Goal: Information Seeking & Learning: Check status

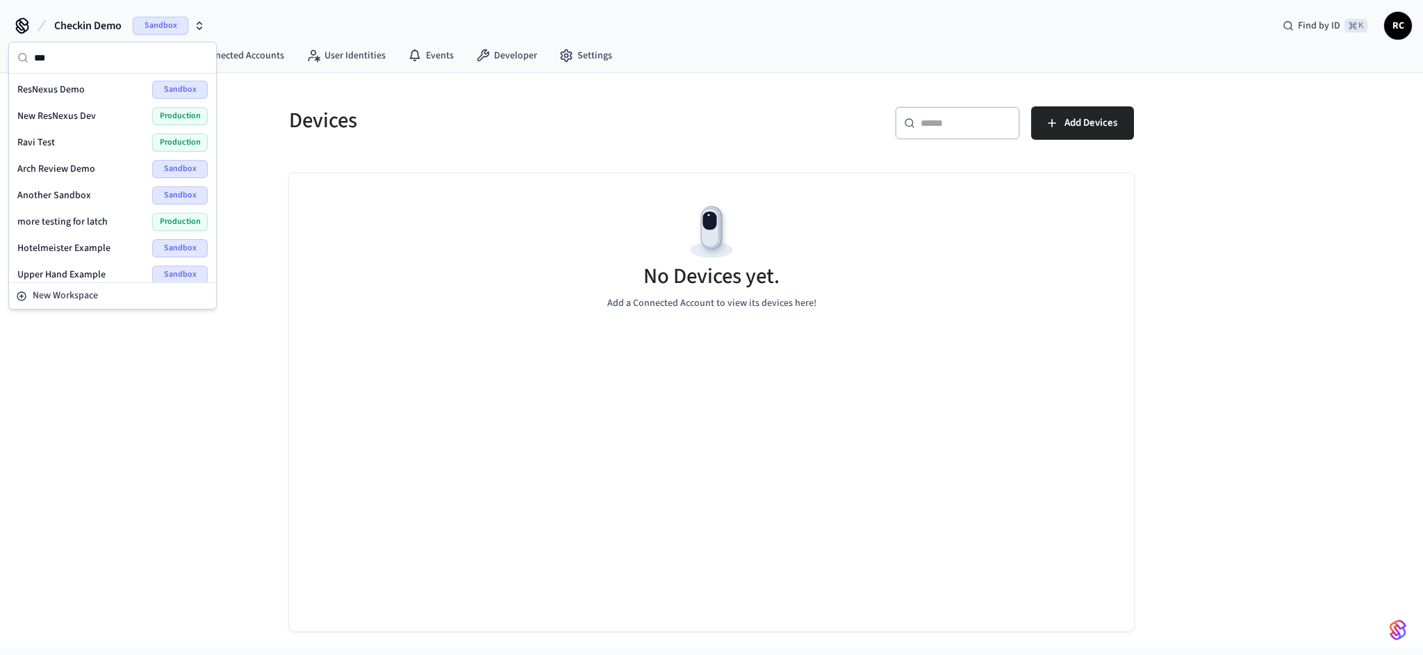
type input "***"
drag, startPoint x: 69, startPoint y: 91, endPoint x: 68, endPoint y: 114, distance: 23.0
click at [68, 114] on div "ResNexus Demo Sandbox New ResNexus Dev Production Ravi Test Production Arch Rev…" at bounding box center [113, 247] width 202 height 343
click at [69, 113] on span "New ResNexus Dev" at bounding box center [56, 116] width 79 height 14
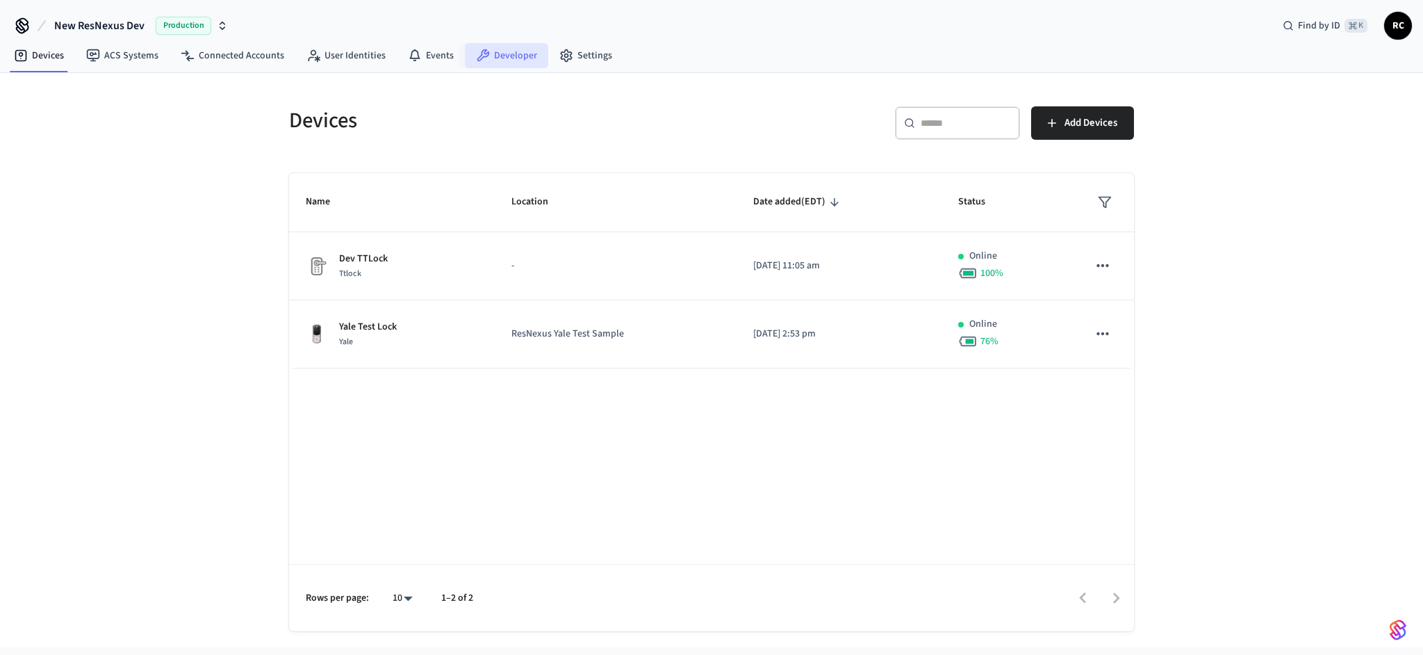
click at [503, 51] on link "Developer" at bounding box center [506, 55] width 83 height 25
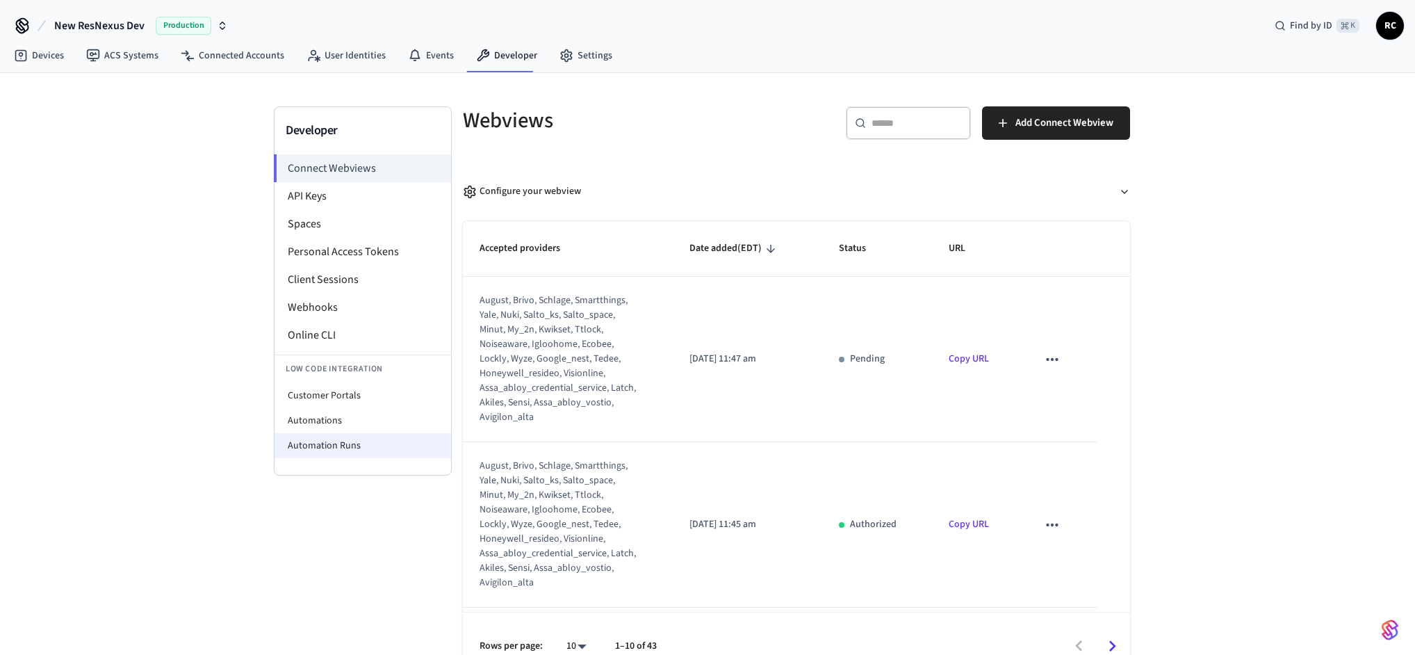
click at [325, 439] on li "Automation Runs" at bounding box center [362, 445] width 177 height 25
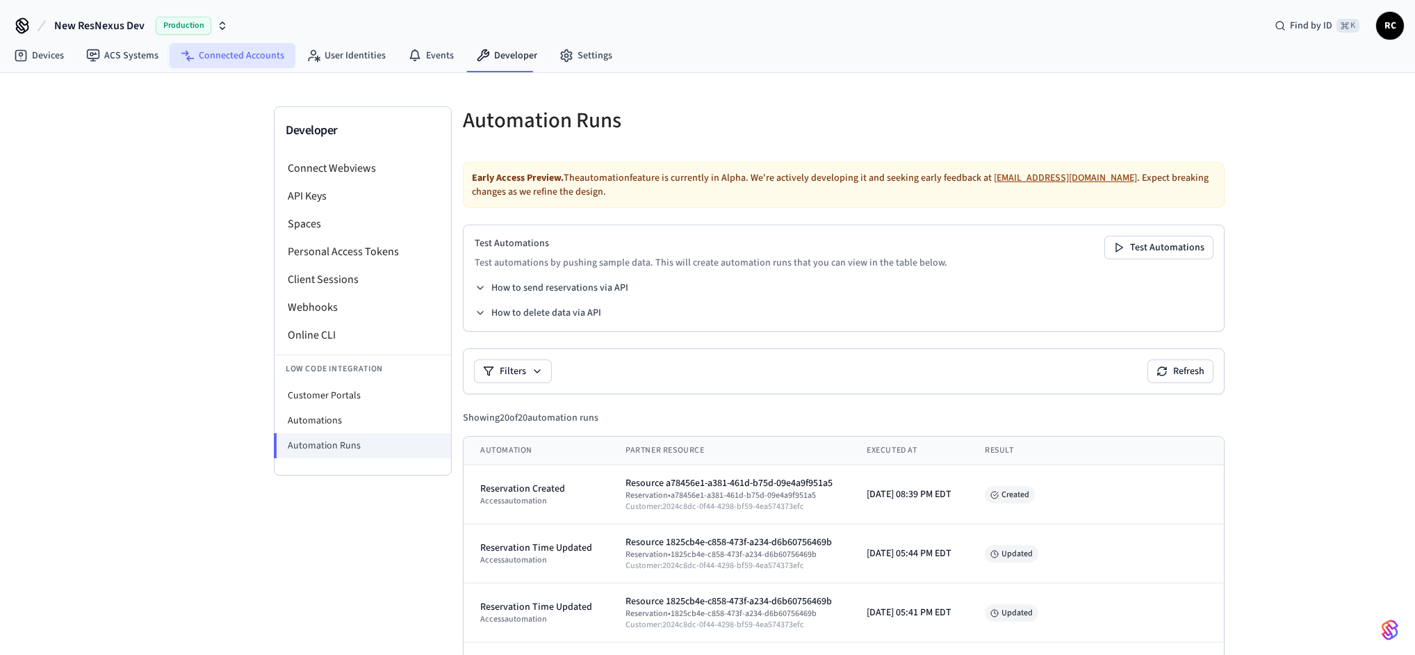
click at [264, 61] on link "Connected Accounts" at bounding box center [233, 55] width 126 height 25
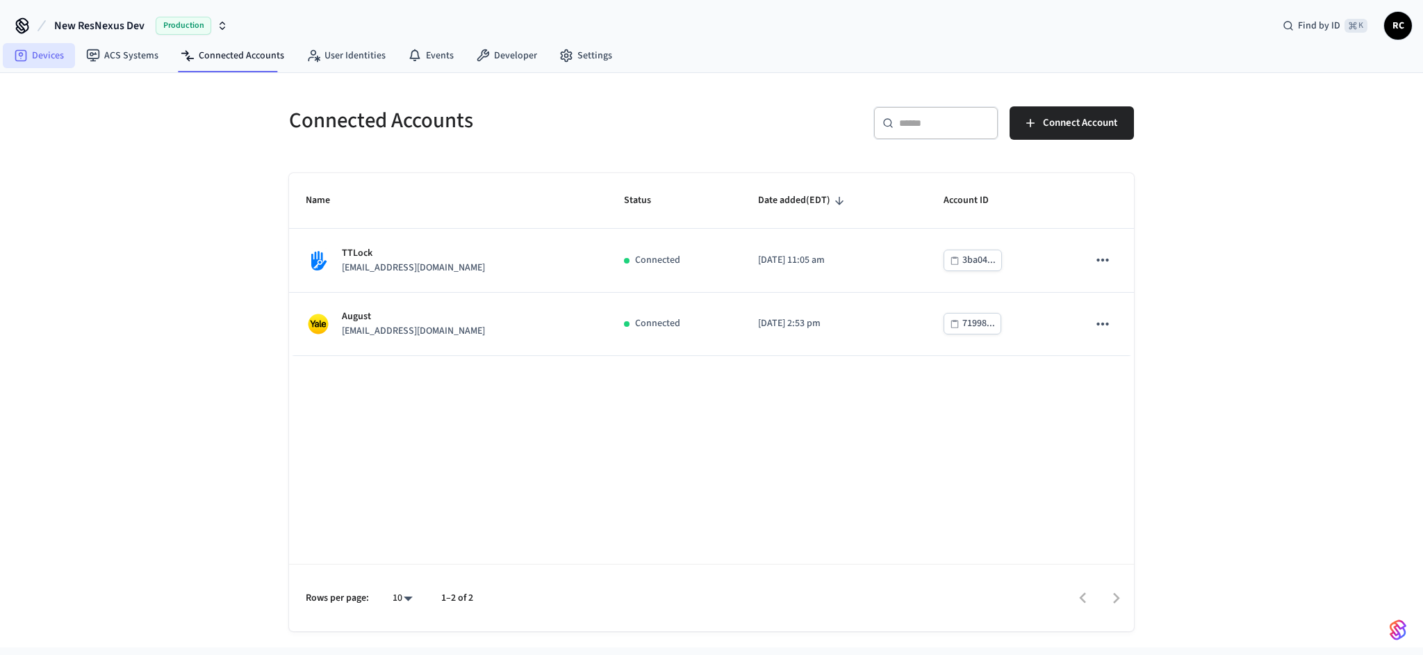
click at [28, 54] on link "Devices" at bounding box center [39, 55] width 72 height 25
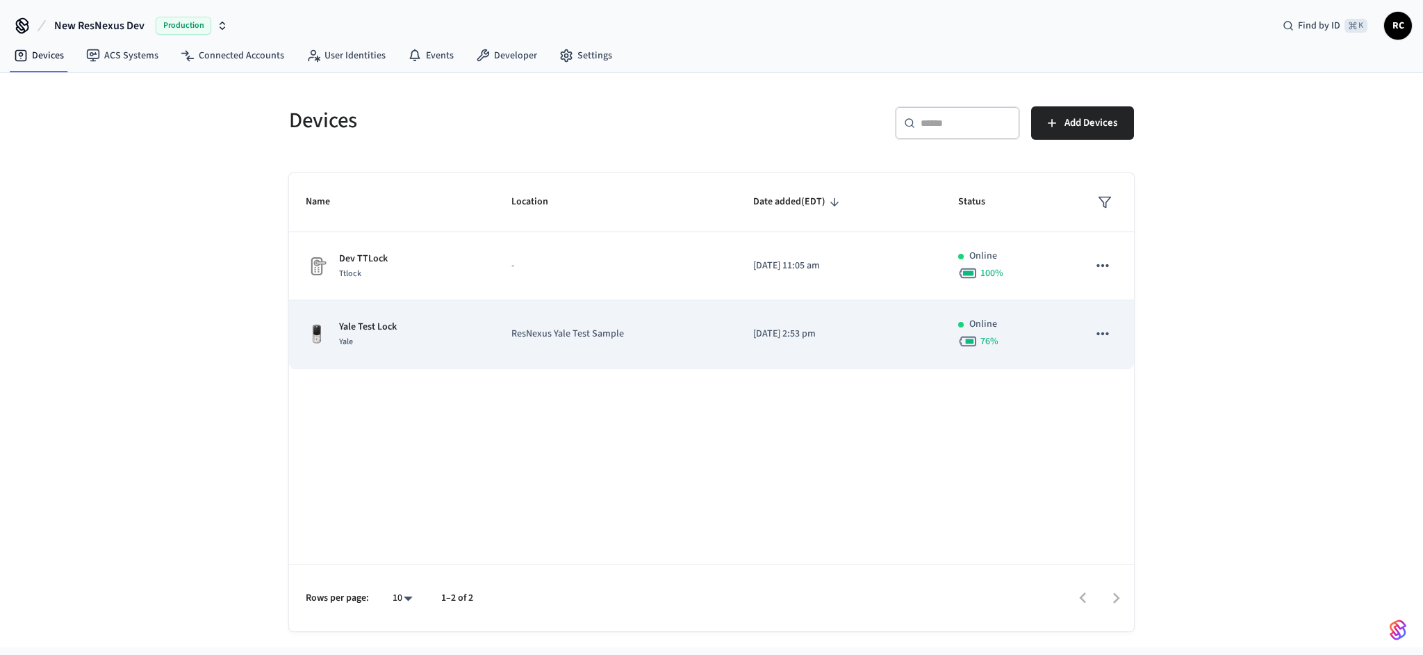
click at [347, 322] on p "Yale Test Lock" at bounding box center [368, 327] width 58 height 15
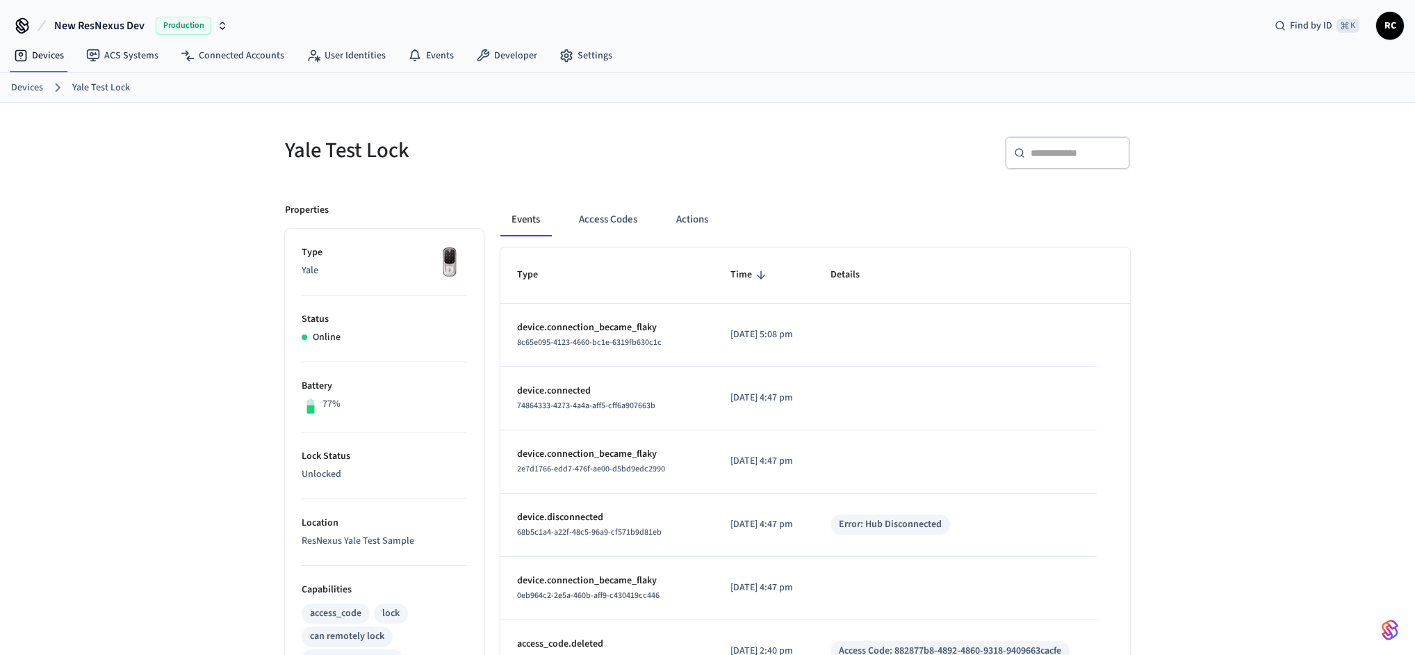
click at [565, 229] on div "Events Access Codes Actions" at bounding box center [815, 219] width 630 height 33
click at [571, 222] on button "Access Codes" at bounding box center [608, 219] width 81 height 33
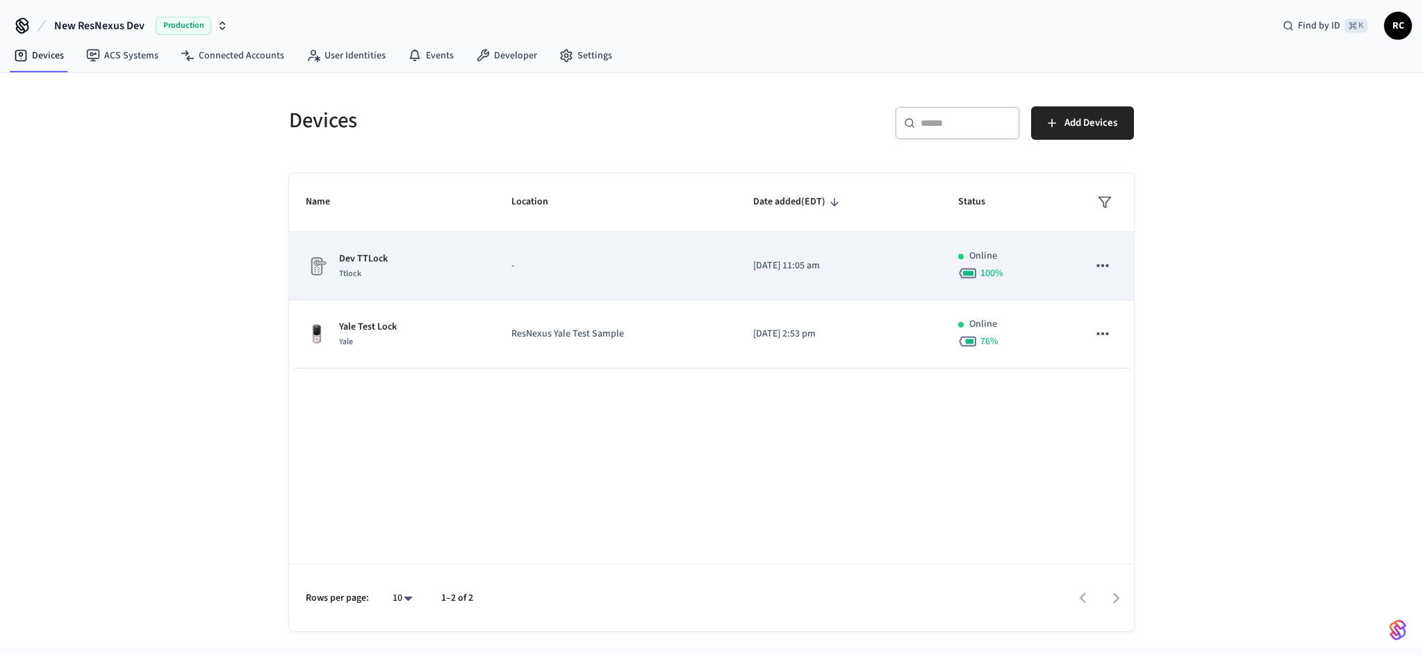
click at [427, 266] on div "Dev TTLock Ttlock" at bounding box center [392, 266] width 172 height 29
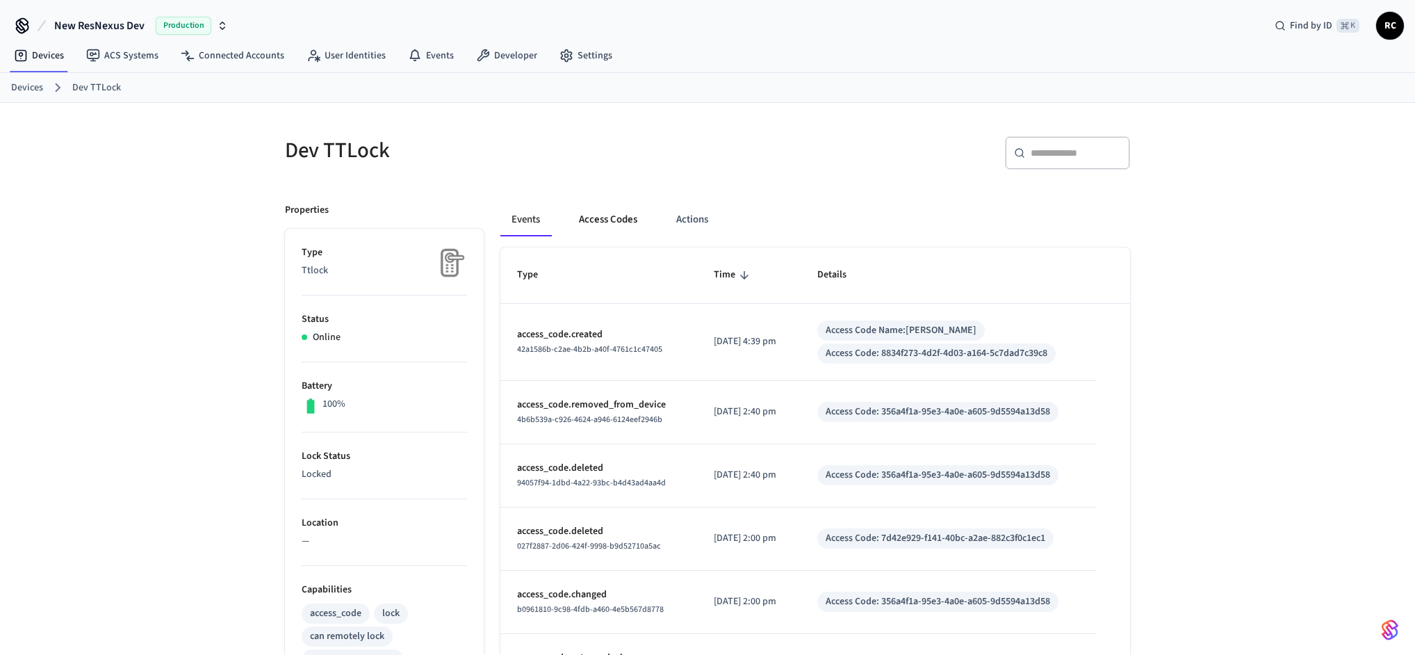
click at [587, 222] on button "Access Codes" at bounding box center [608, 219] width 81 height 33
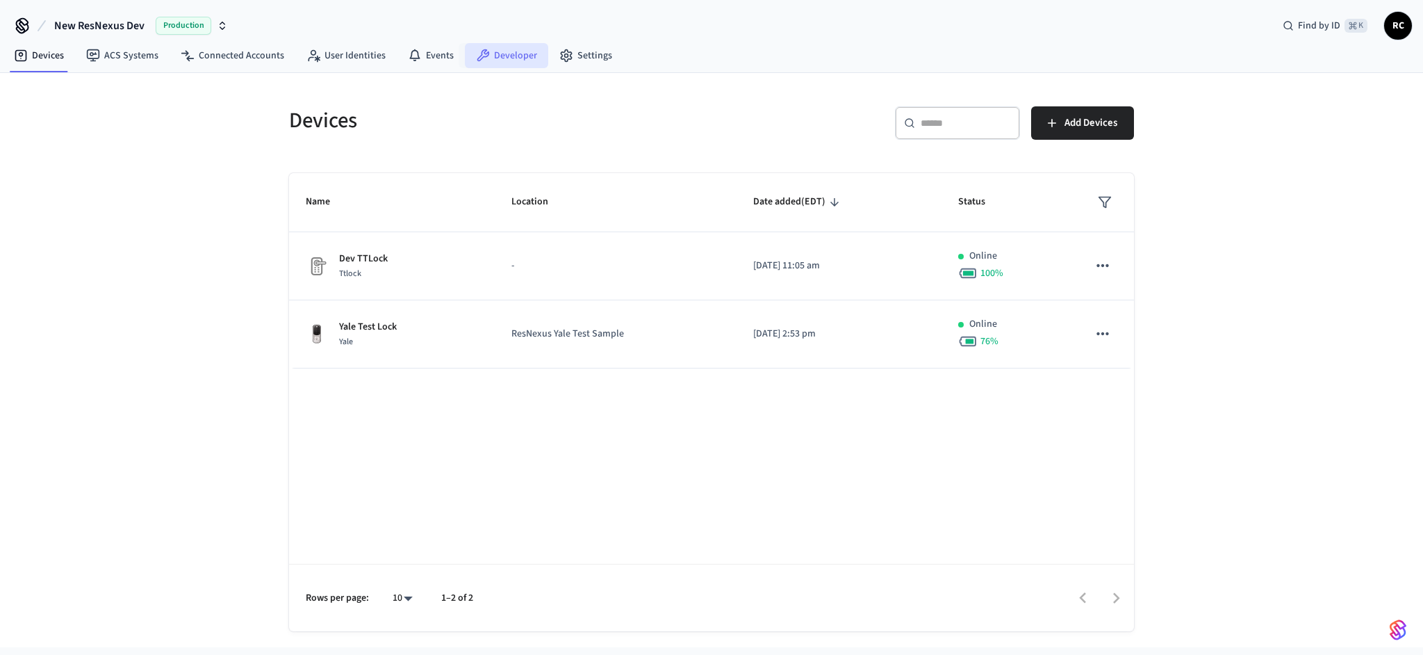
click at [510, 49] on link "Developer" at bounding box center [506, 55] width 83 height 25
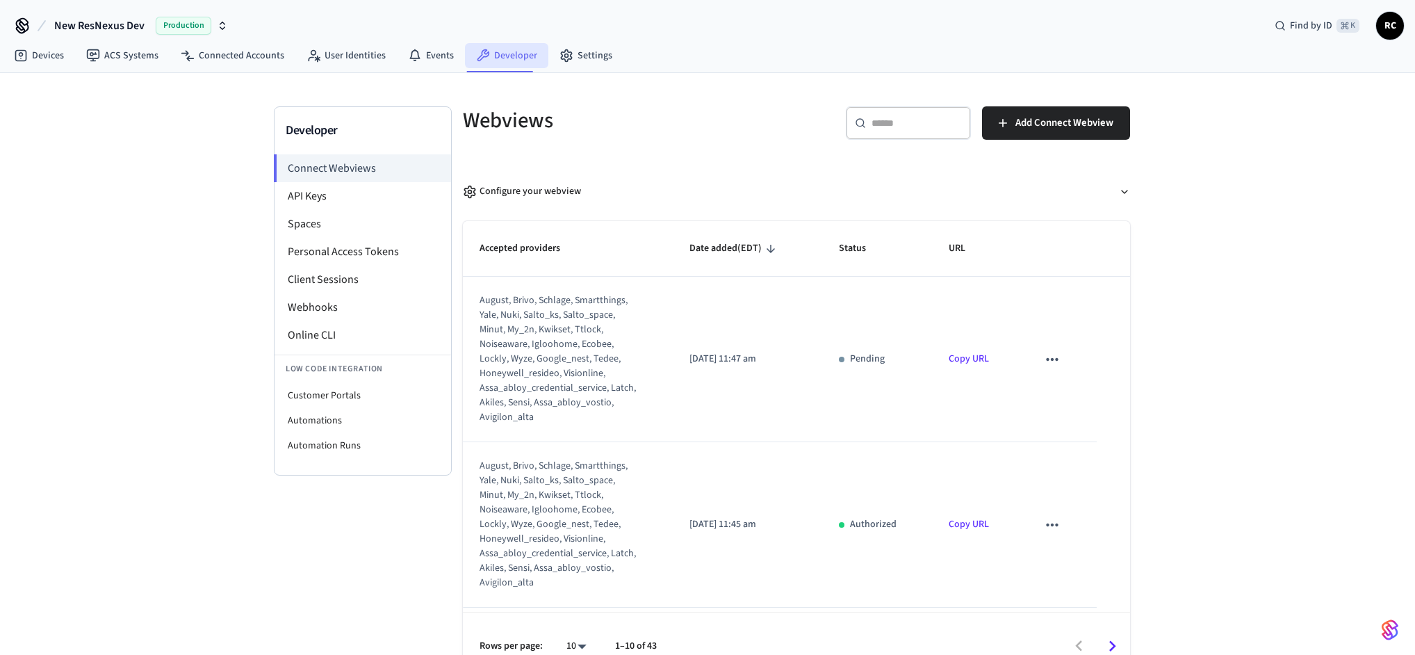
click at [482, 67] on link "Developer" at bounding box center [506, 55] width 83 height 25
click at [375, 437] on li "Automation Runs" at bounding box center [362, 445] width 177 height 25
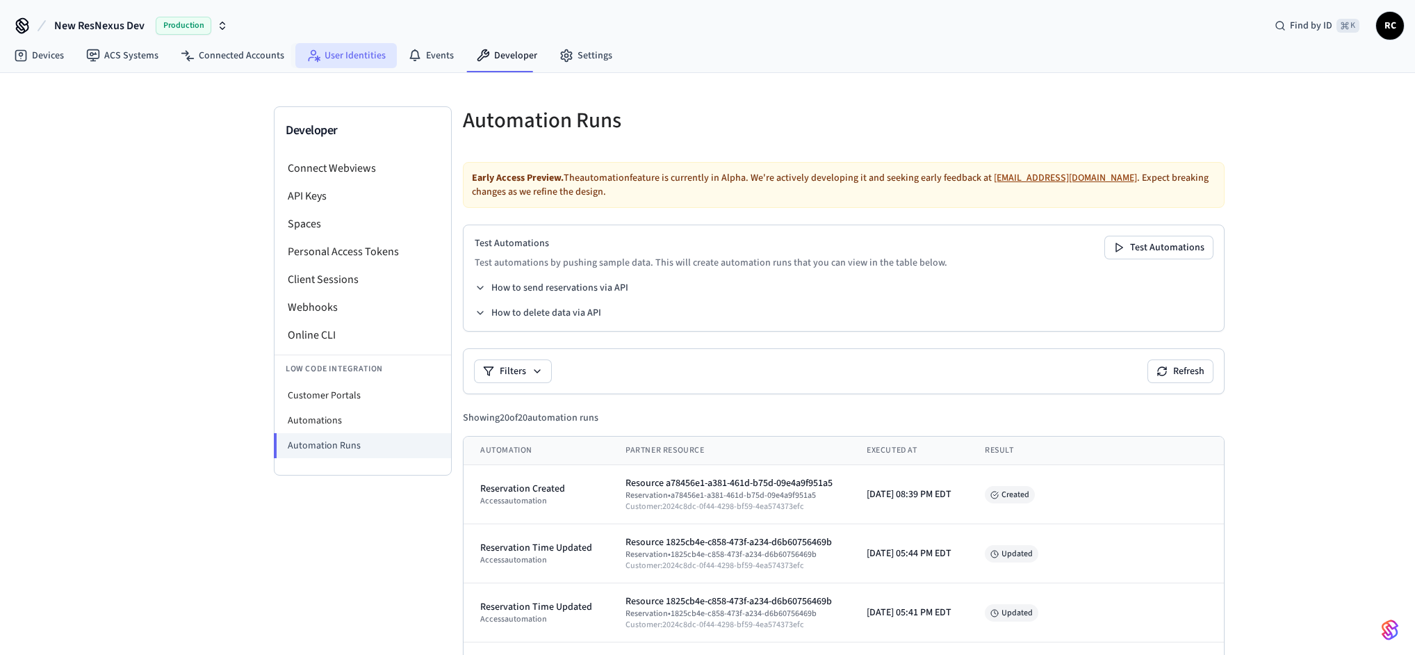
click at [382, 65] on link "User Identities" at bounding box center [345, 55] width 101 height 25
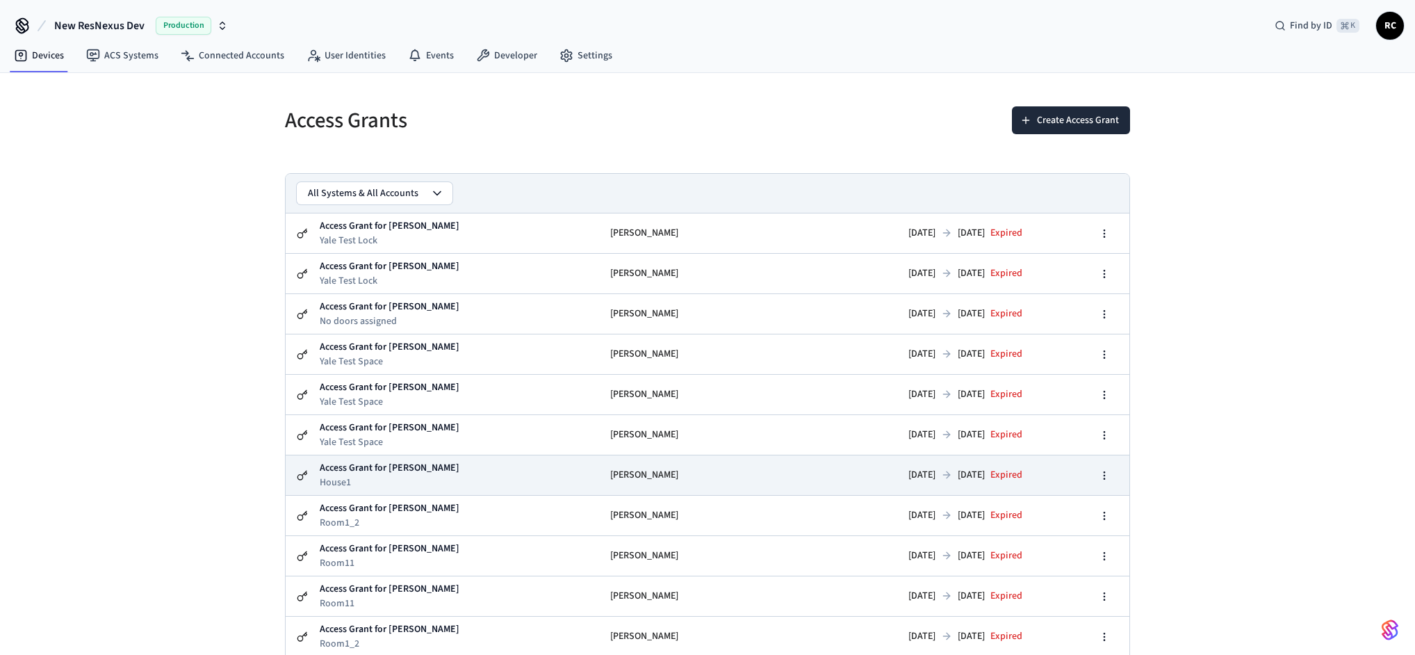
click at [789, 468] on td "2025/08/07 2025/08/08 expired" at bounding box center [902, 475] width 261 height 40
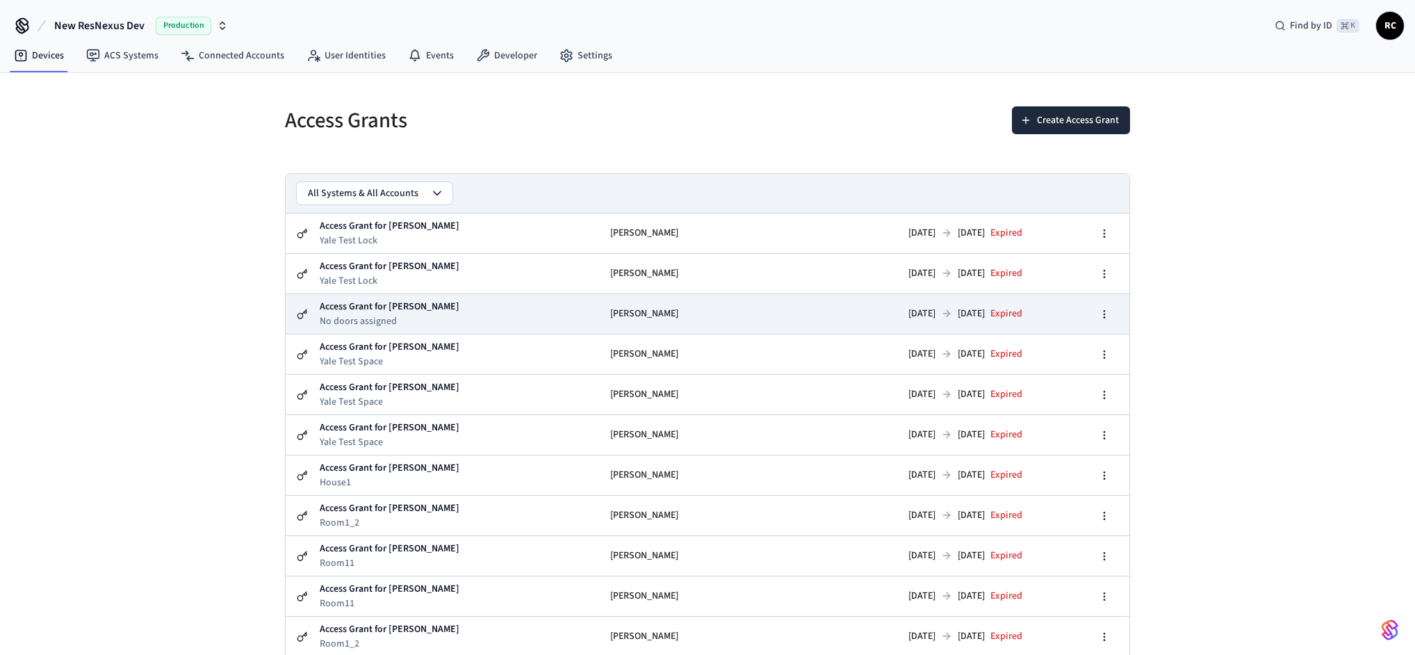
scroll to position [40, 0]
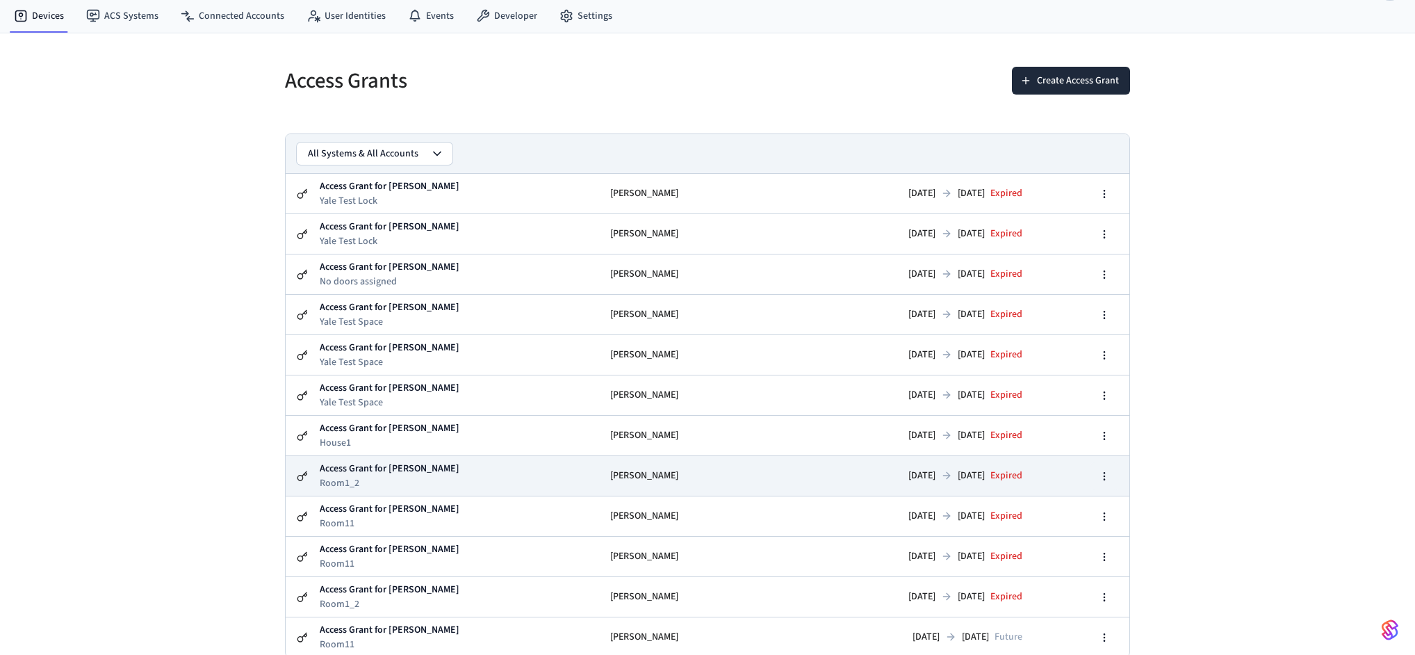
click at [1108, 475] on icon "button" at bounding box center [1104, 475] width 11 height 11
click at [1112, 473] on button "button" at bounding box center [1104, 476] width 28 height 28
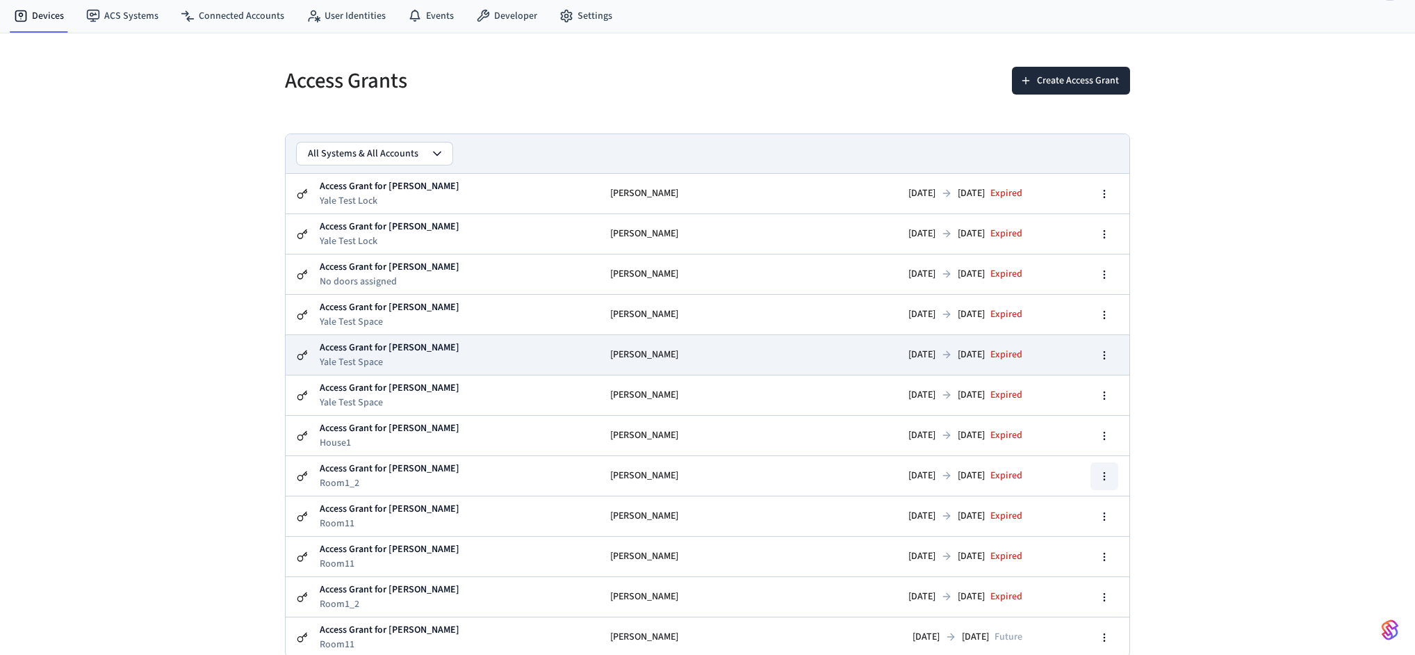
scroll to position [37, 0]
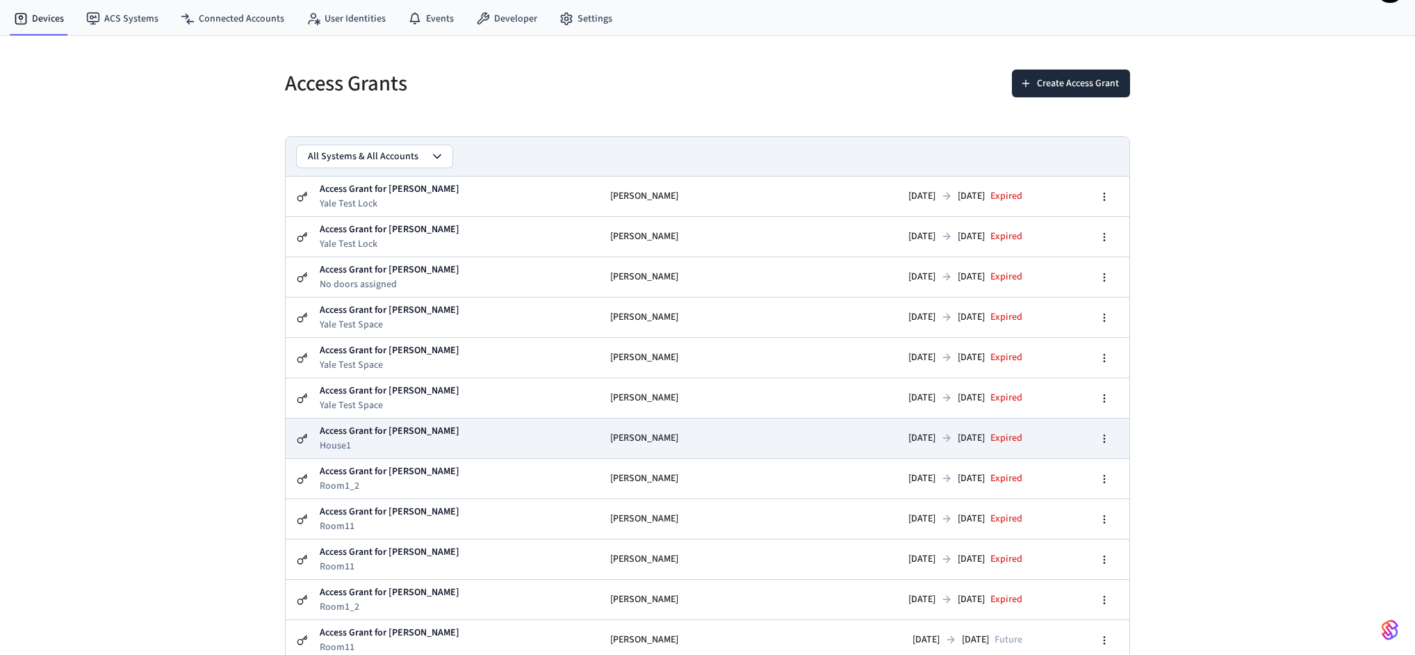
click at [431, 445] on td "Access Grant for John Doe House1" at bounding box center [459, 438] width 280 height 40
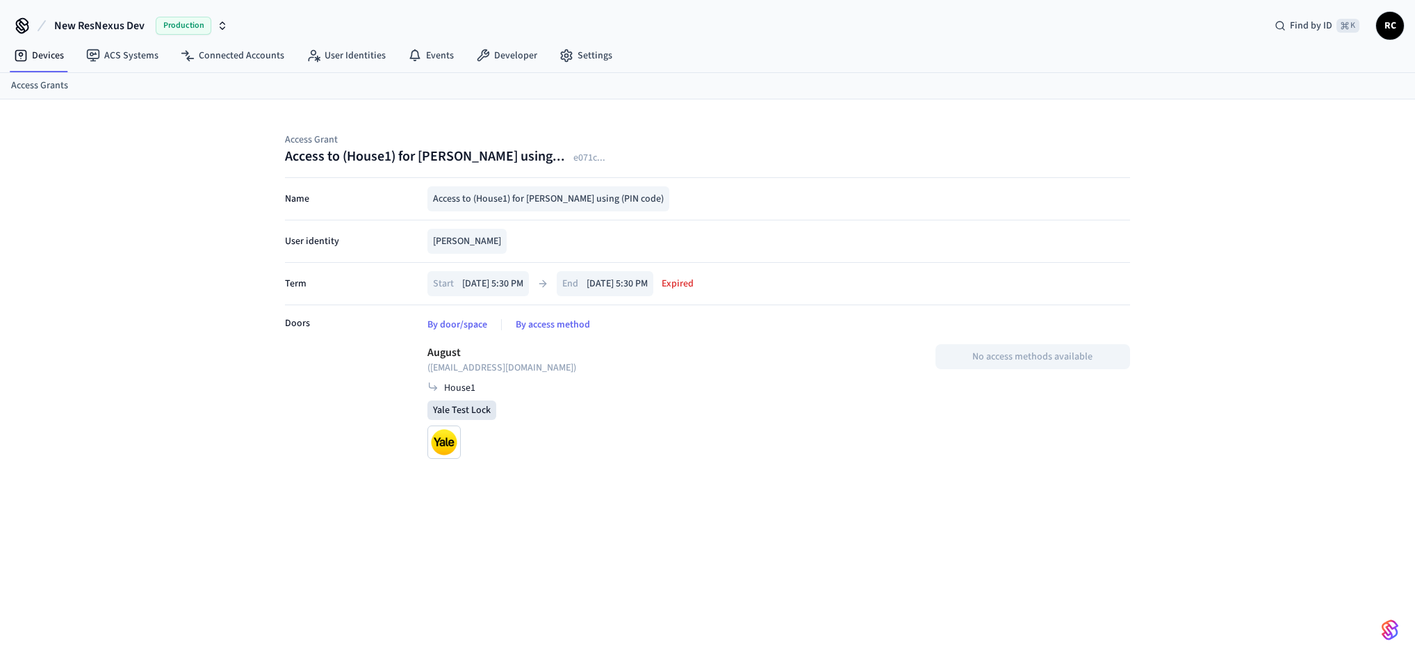
scroll to position [37, 0]
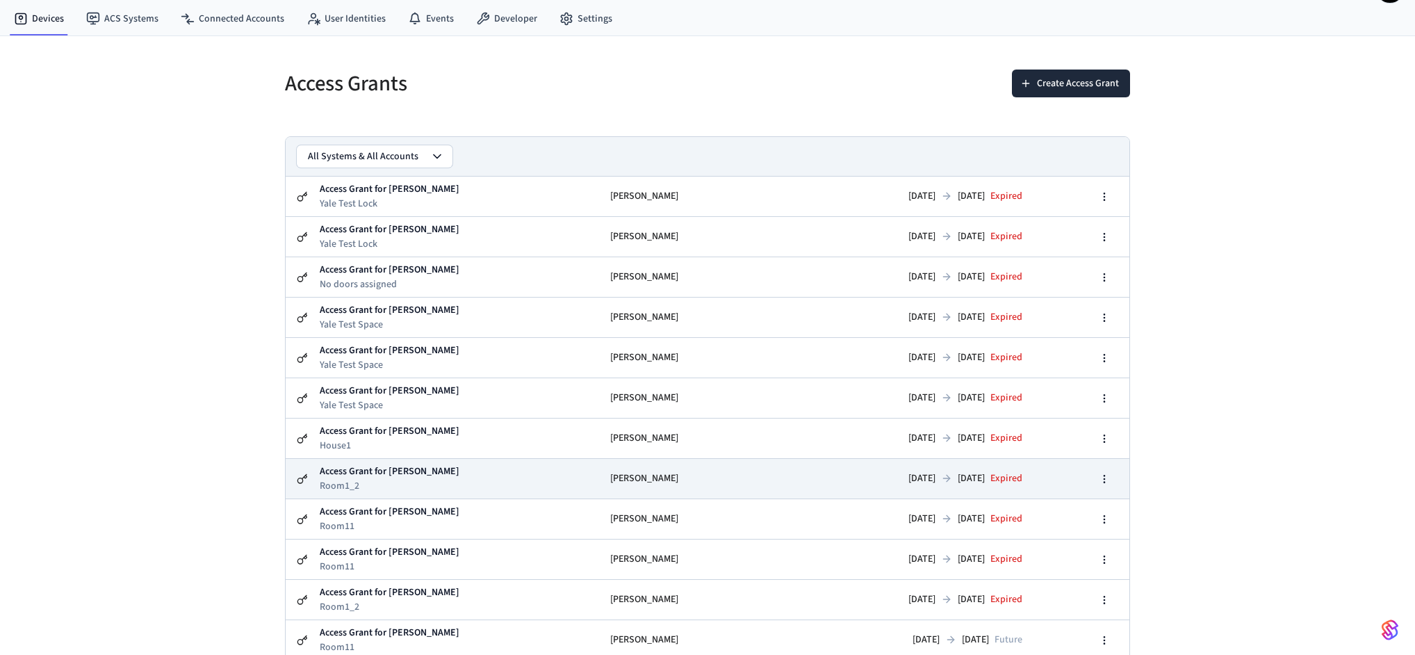
click at [432, 480] on td "Access Grant for John Doe Room1_2" at bounding box center [459, 479] width 280 height 40
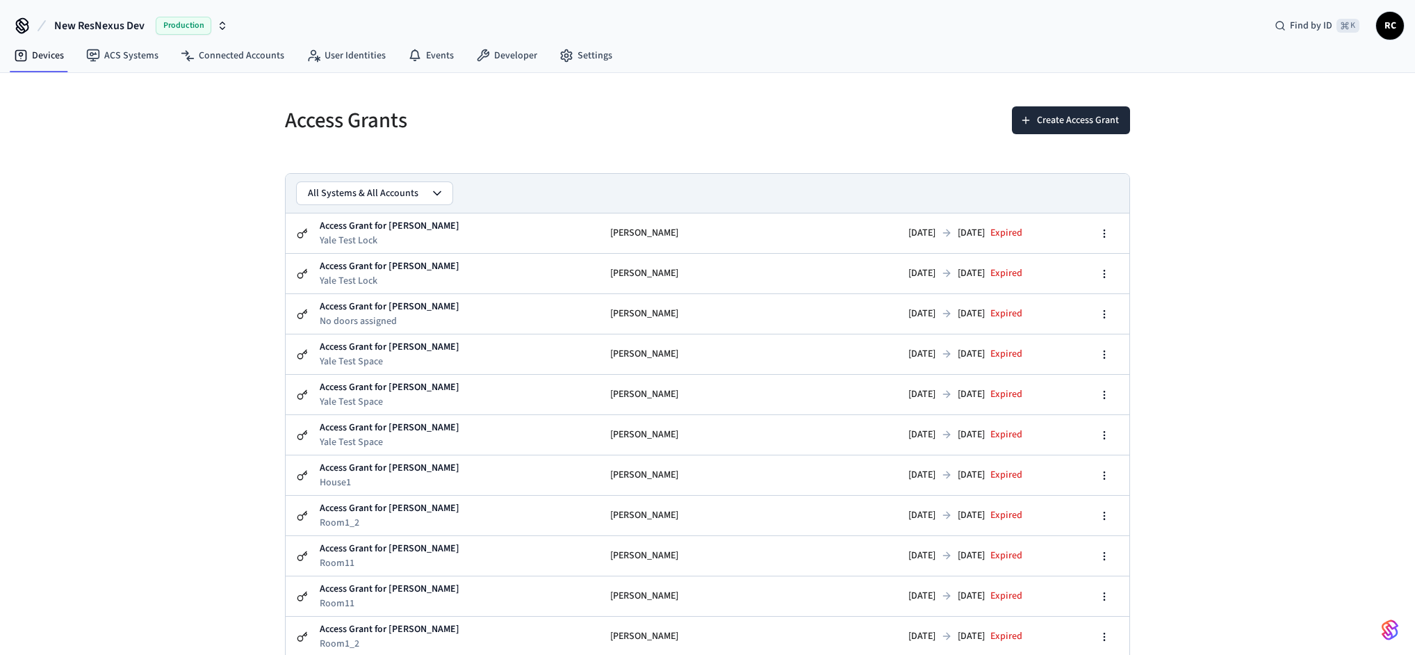
scroll to position [37, 0]
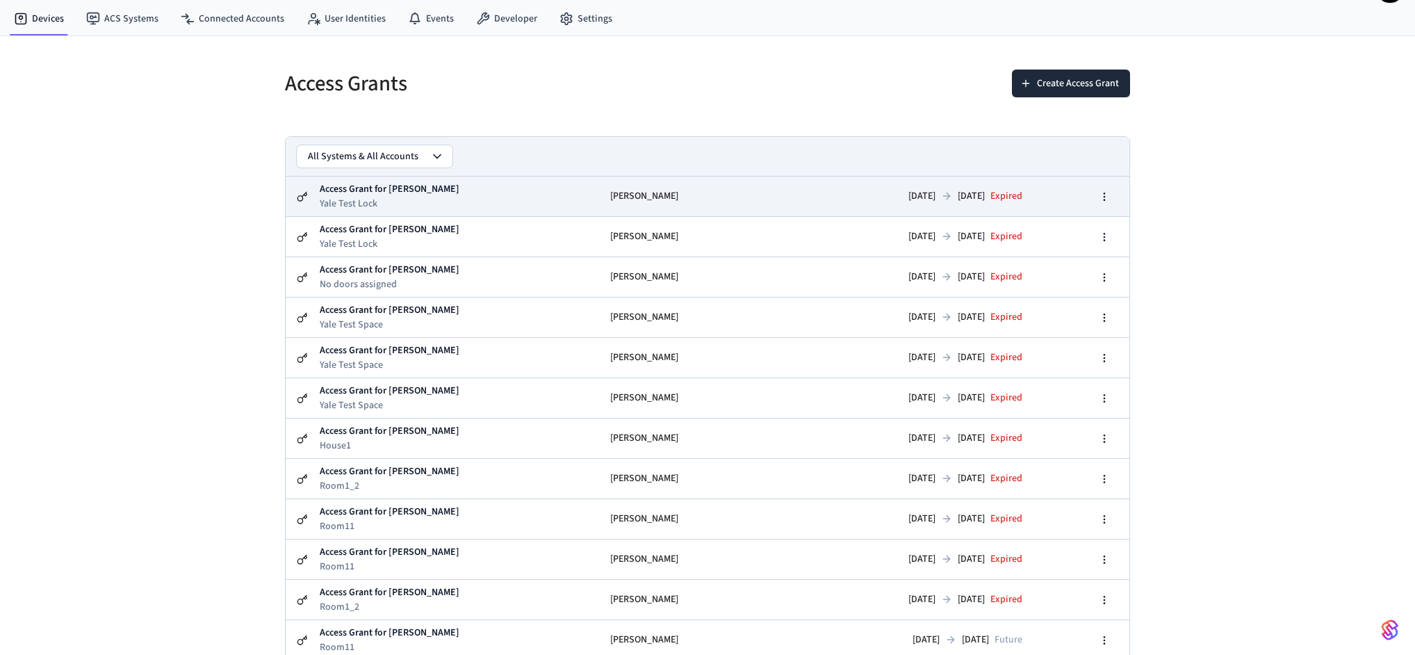
click at [462, 202] on td "Access Grant for Seth Fredrickson Yale Test Lock" at bounding box center [459, 197] width 280 height 40
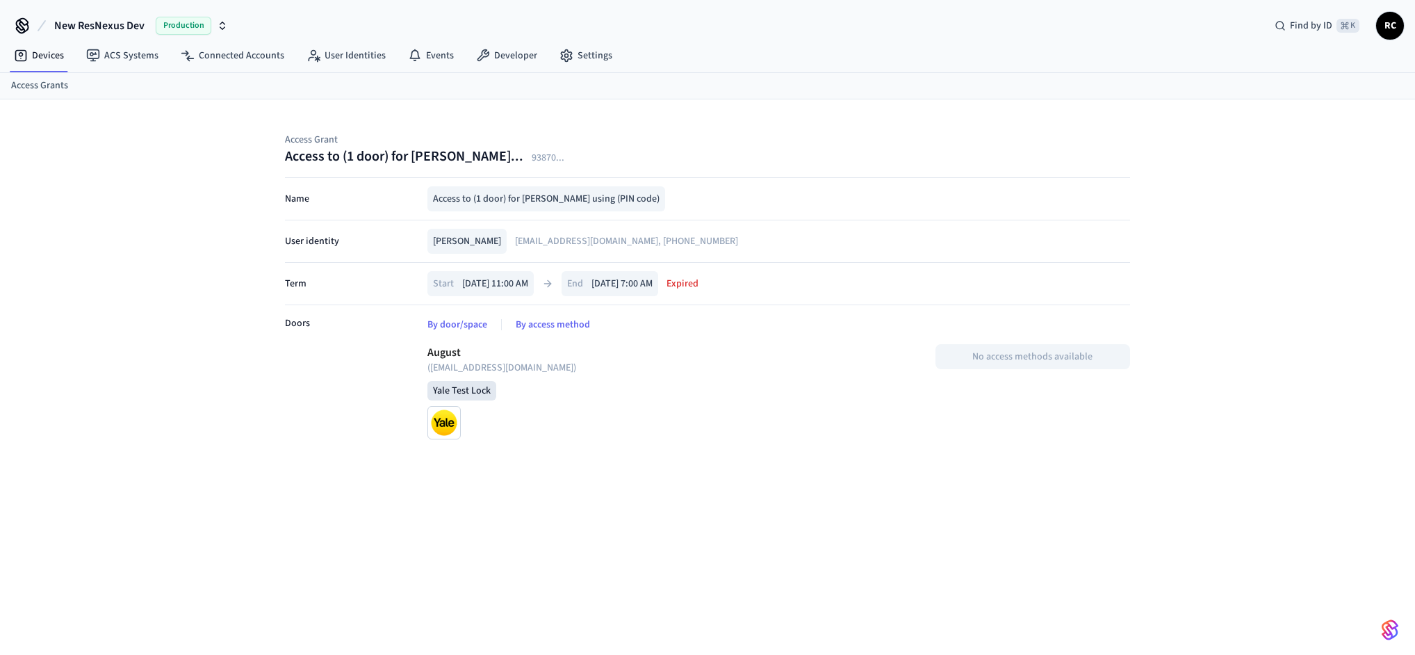
scroll to position [37, 0]
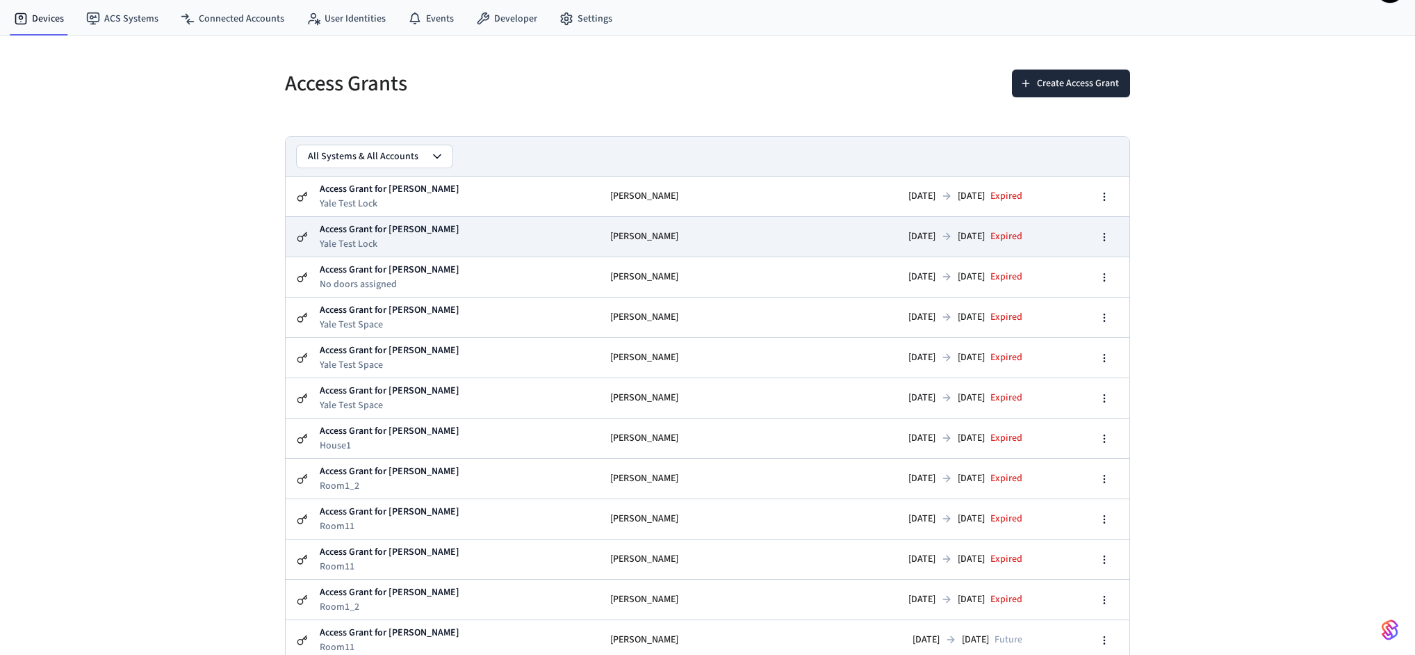
click at [447, 245] on td "Access Grant for Seth Fredrickson Yale Test Lock" at bounding box center [459, 237] width 280 height 40
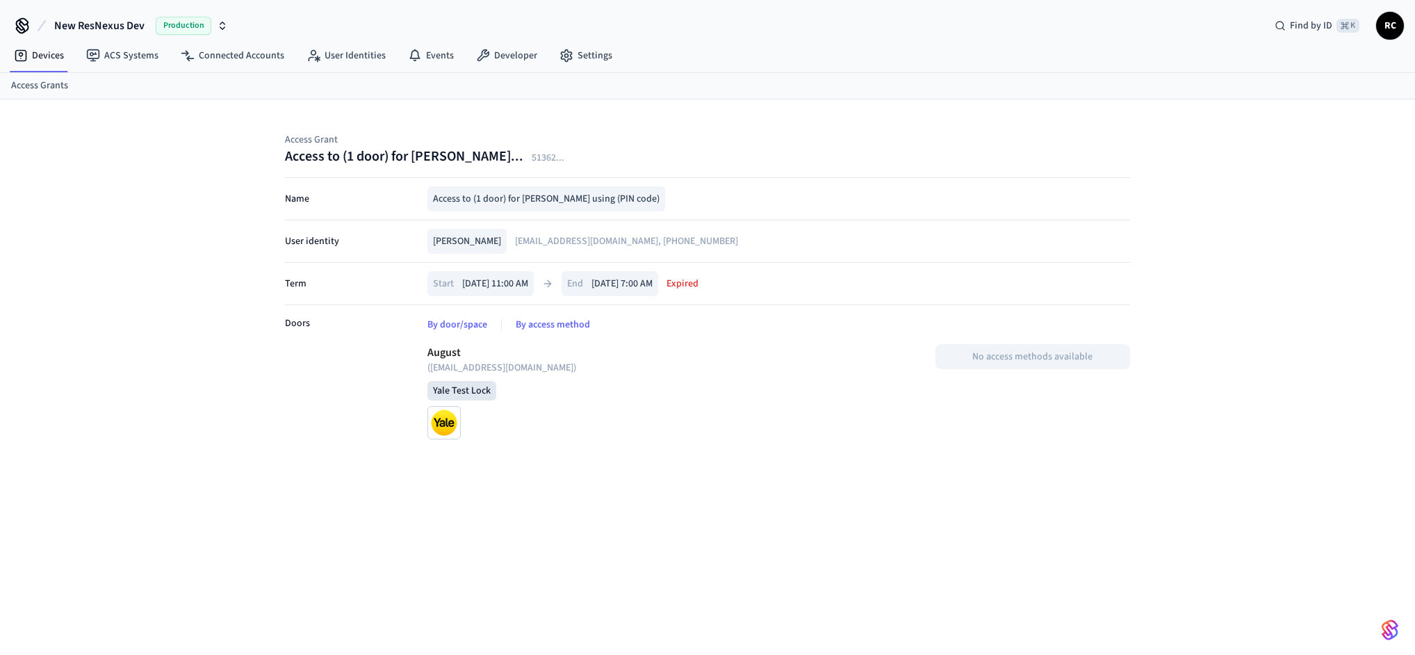
scroll to position [37, 0]
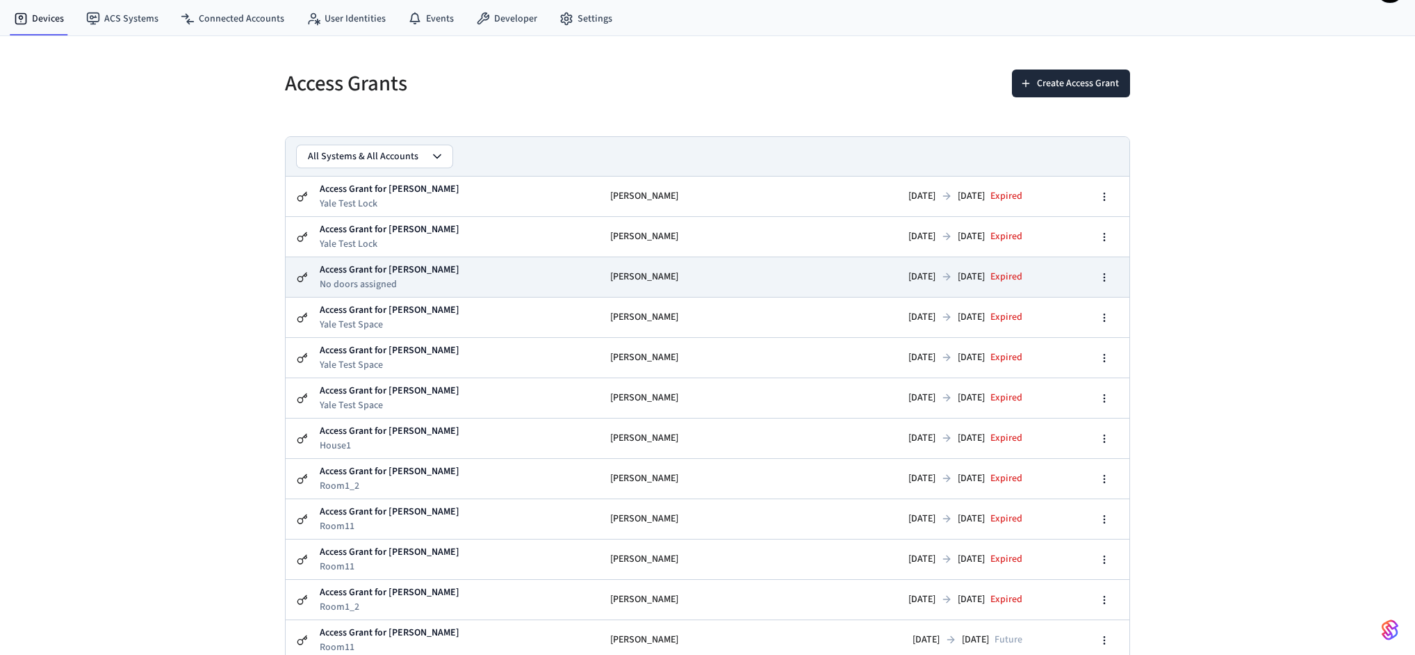
click at [454, 294] on td "Access Grant for Seth Fredrickson No doors assigned" at bounding box center [459, 277] width 280 height 40
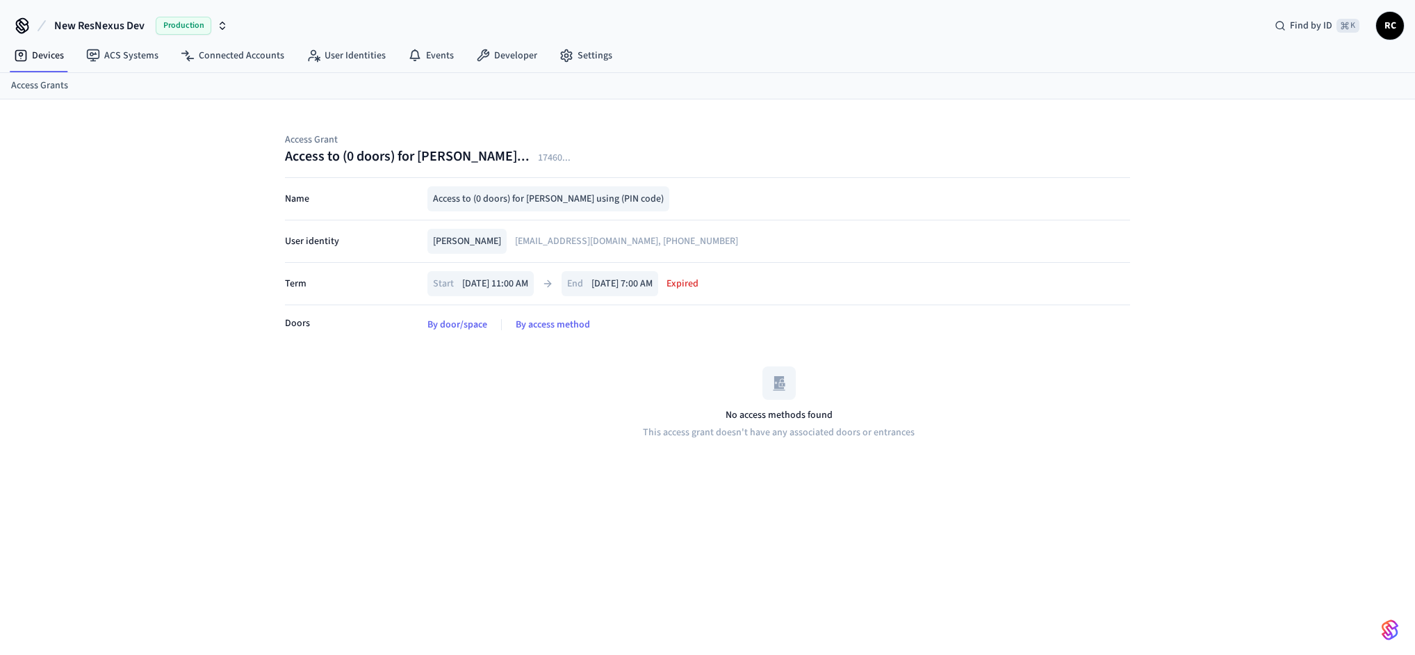
scroll to position [37, 0]
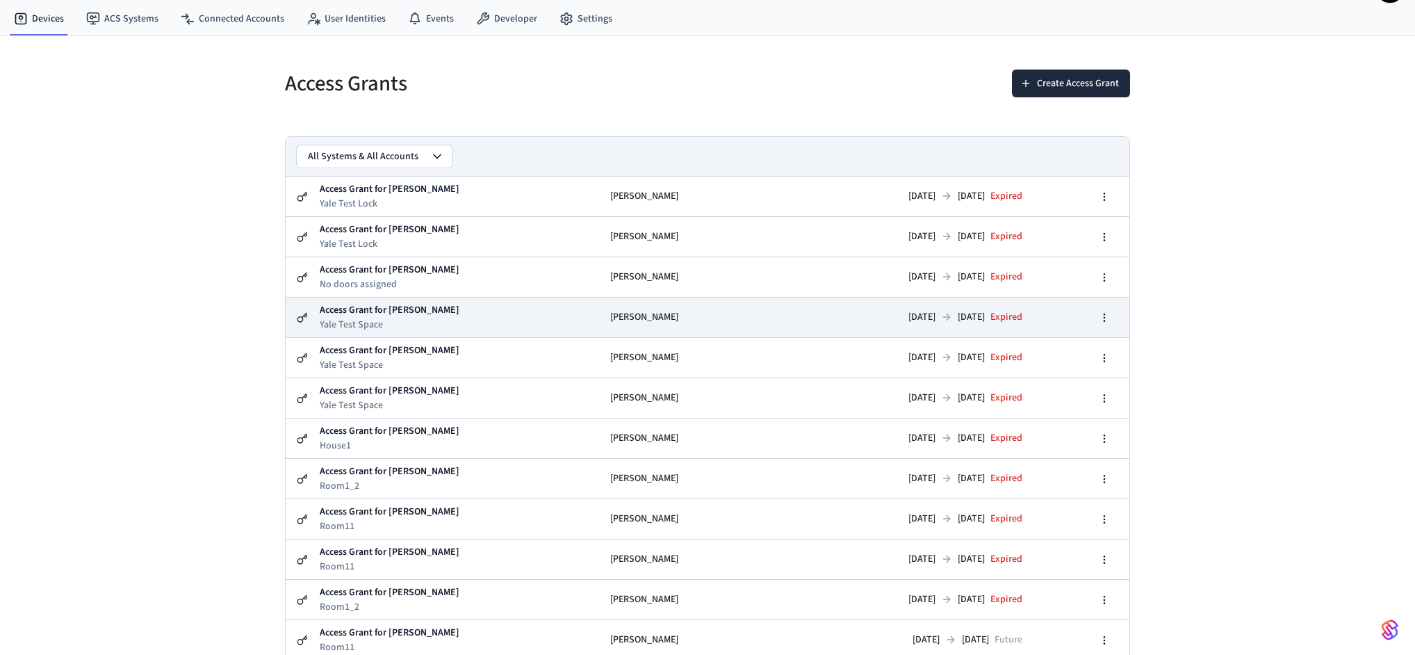
click at [446, 321] on td "Access Grant for Seth Fredrickson Yale Test Space" at bounding box center [459, 317] width 280 height 40
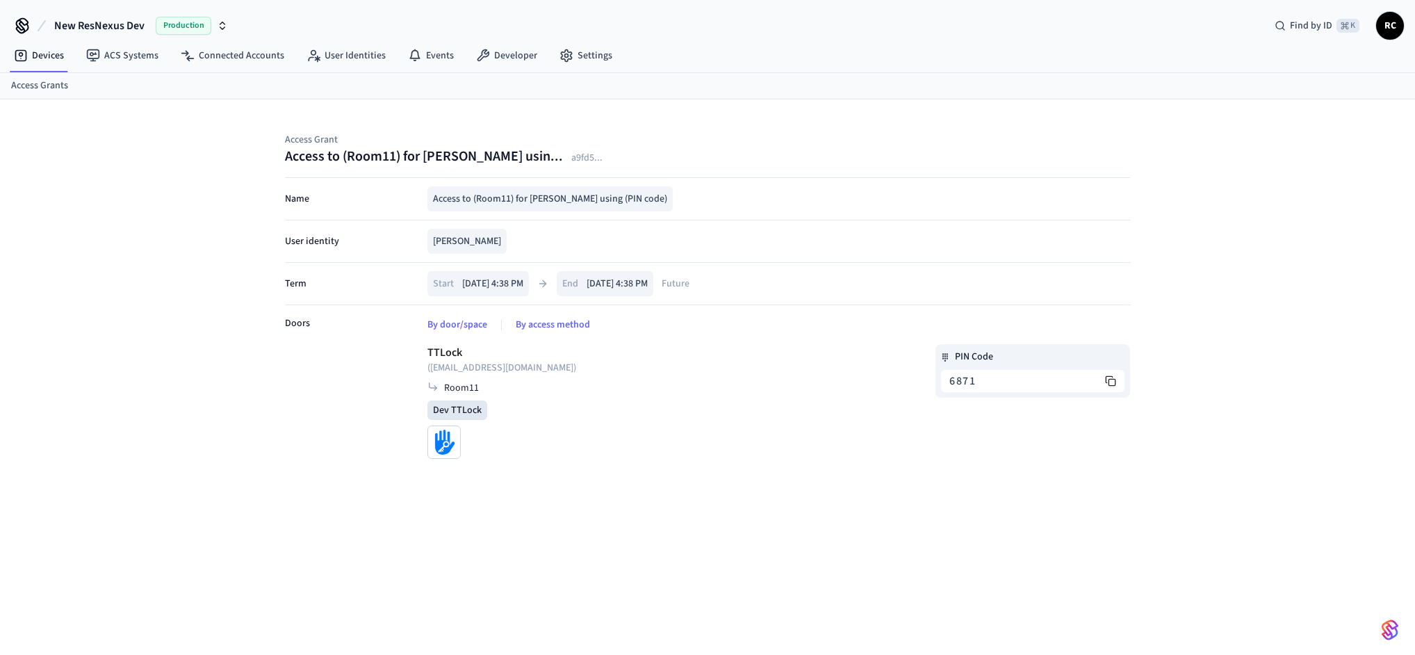
click at [448, 446] on img at bounding box center [443, 441] width 33 height 33
click at [452, 409] on div "Dev TTLock" at bounding box center [457, 409] width 60 height 19
click at [532, 435] on div "TTLock ( logs@resnexus.com ) Room11 Dev TTLock" at bounding box center [602, 401] width 351 height 115
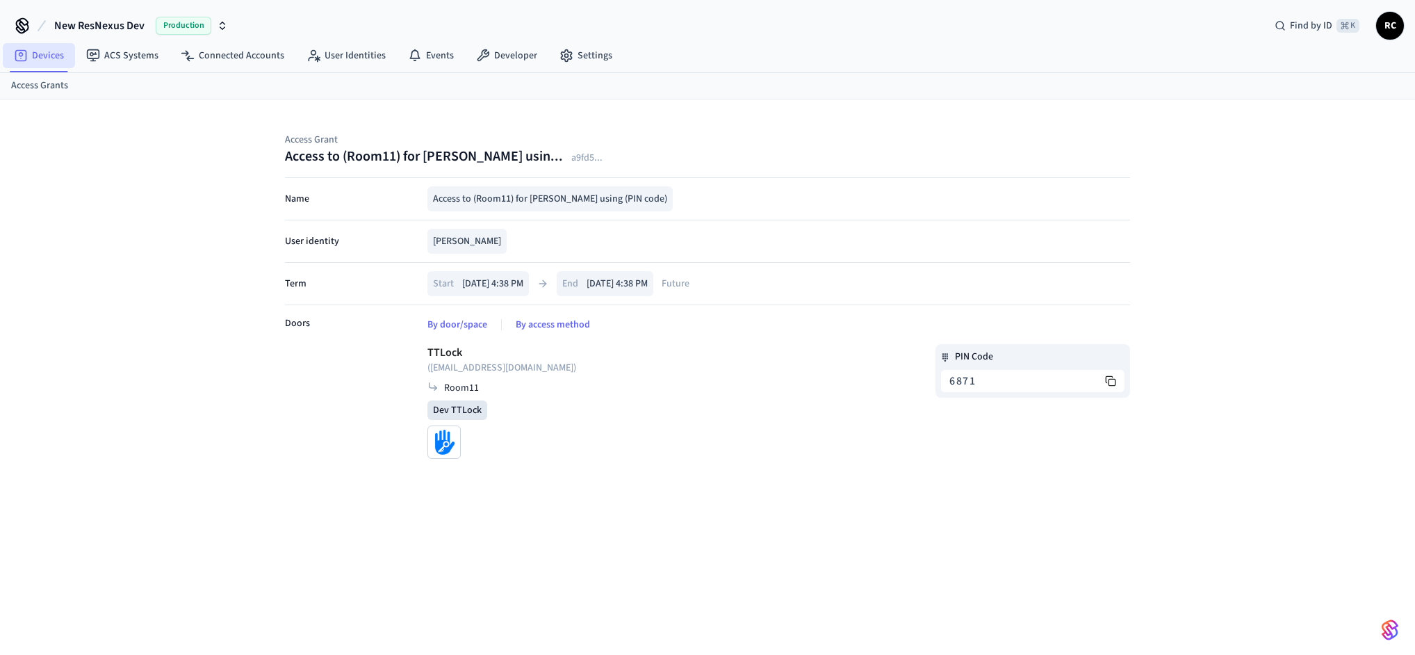
click at [45, 47] on link "Devices" at bounding box center [39, 55] width 72 height 25
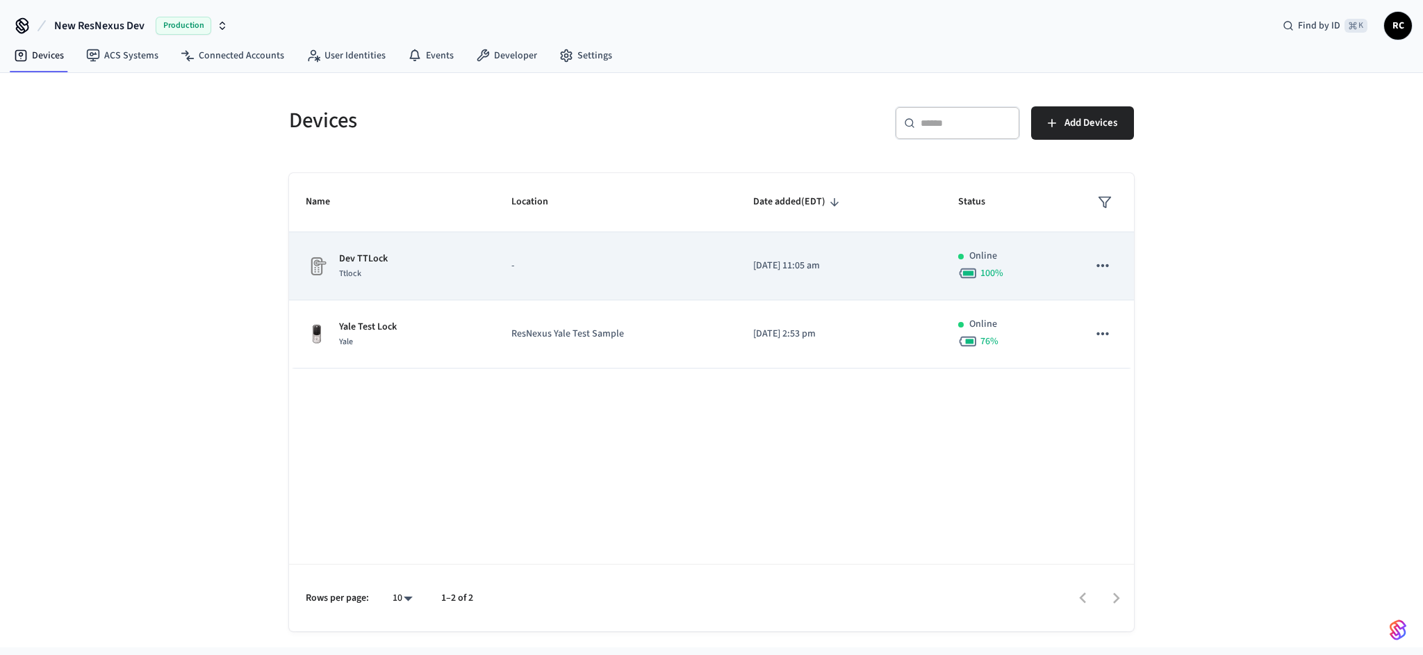
click at [363, 267] on div "Ttlock" at bounding box center [363, 273] width 49 height 15
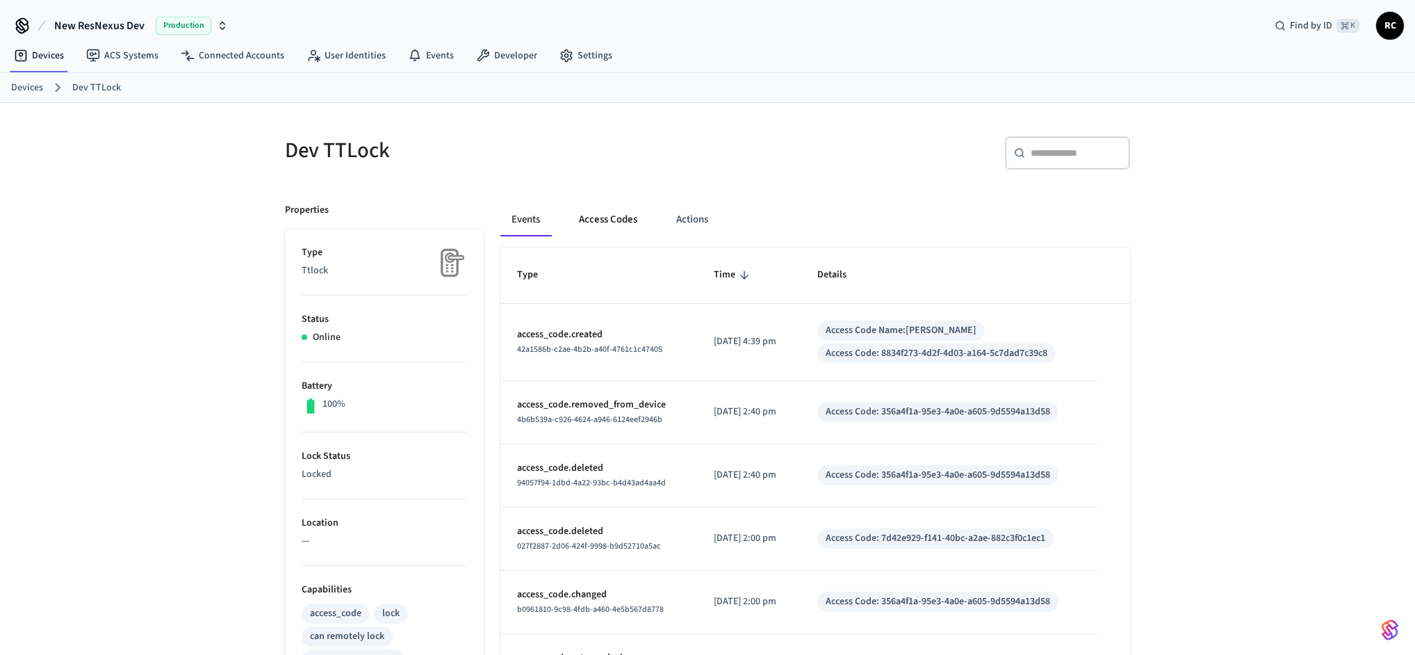
click at [616, 217] on button "Access Codes" at bounding box center [608, 219] width 81 height 33
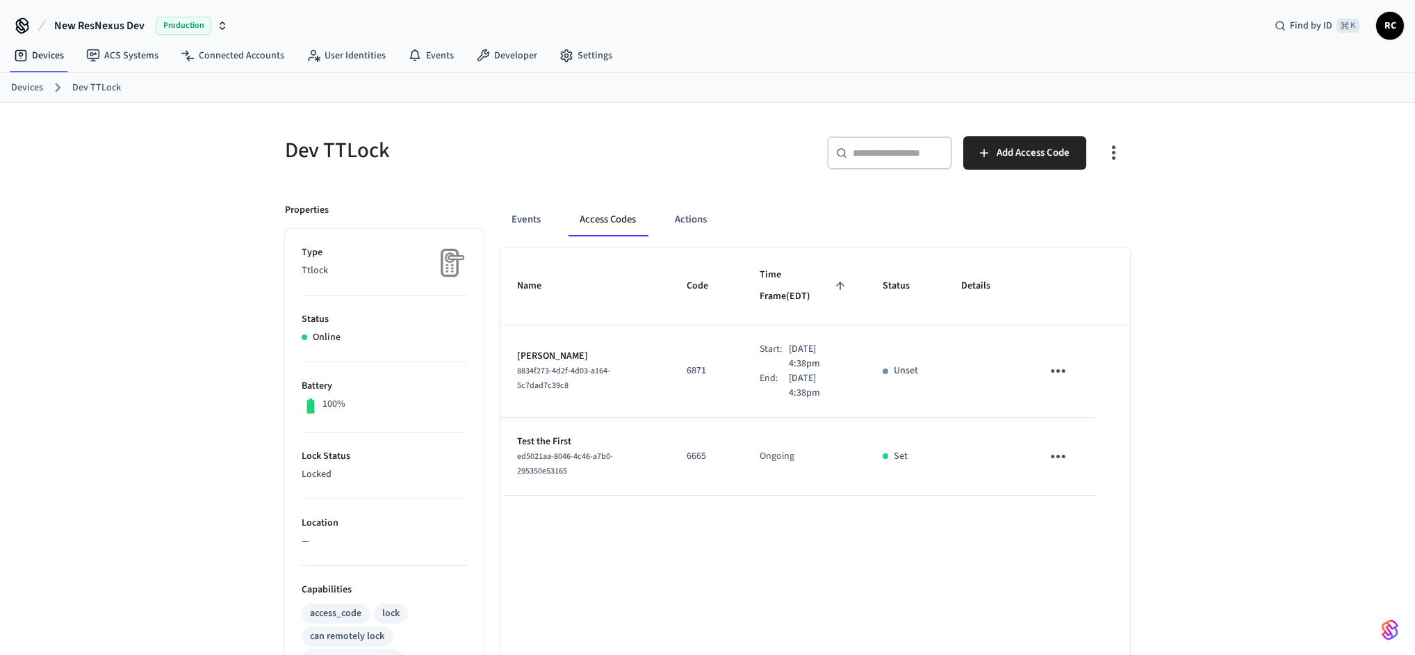
click at [161, 246] on div "Dev TTLock ​ ​ Add Access Code Properties Type Ttlock Status Online Battery 100…" at bounding box center [707, 559] width 1415 height 913
click at [743, 341] on td "Start: Aug 21st 2025 4:38pm End: Aug 23rd 2025 4:38pm" at bounding box center [804, 371] width 123 height 92
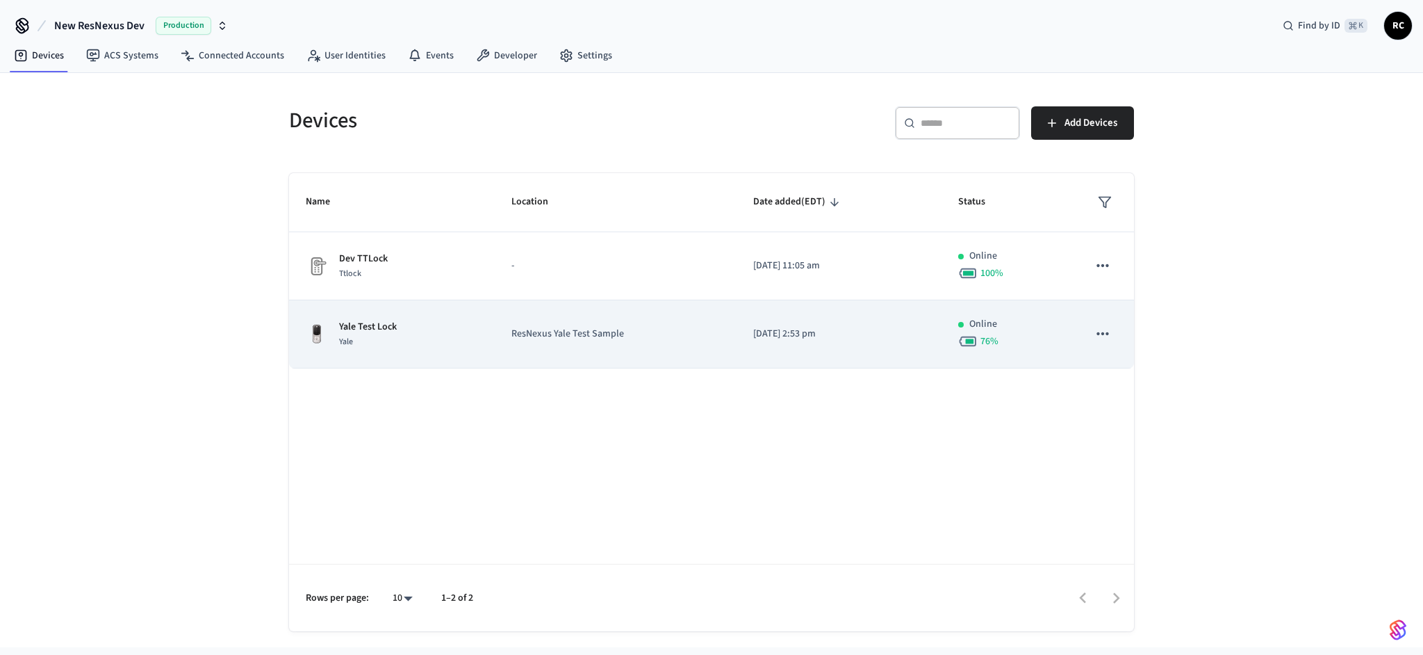
click at [417, 350] on td "Yale Test Lock Yale" at bounding box center [392, 334] width 206 height 68
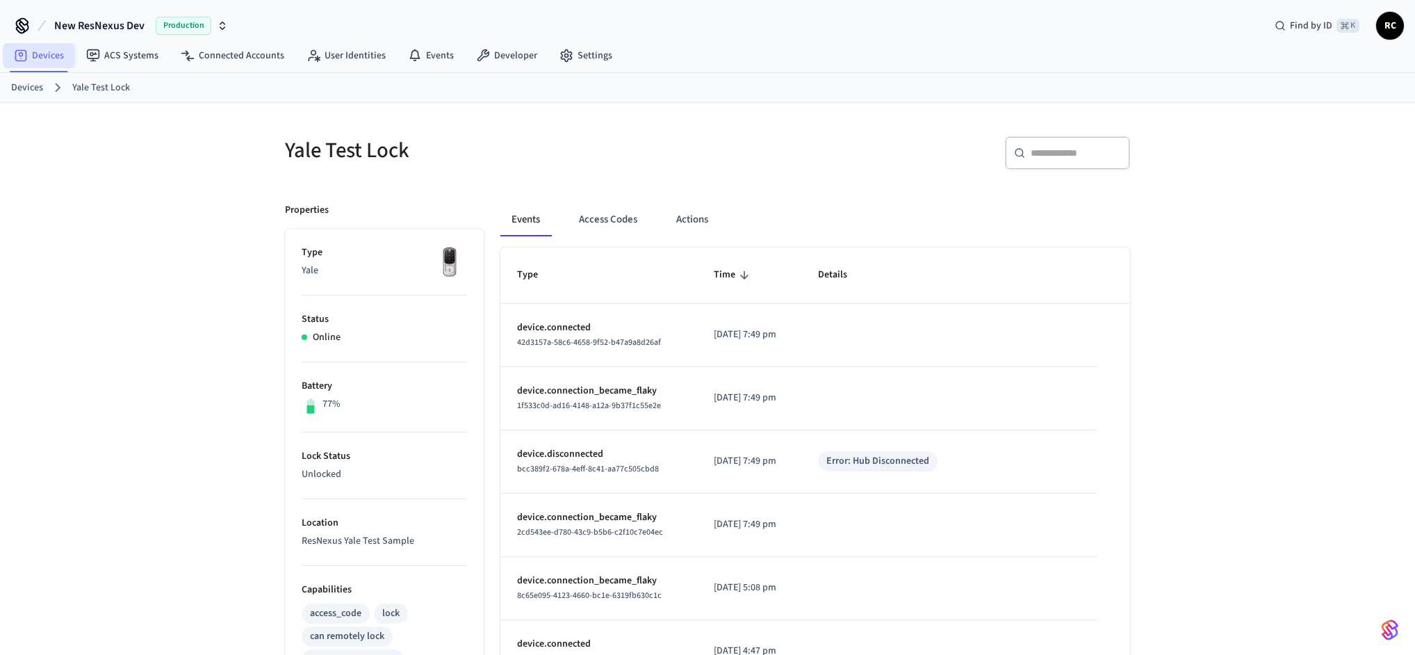
click at [26, 49] on icon at bounding box center [21, 56] width 14 height 14
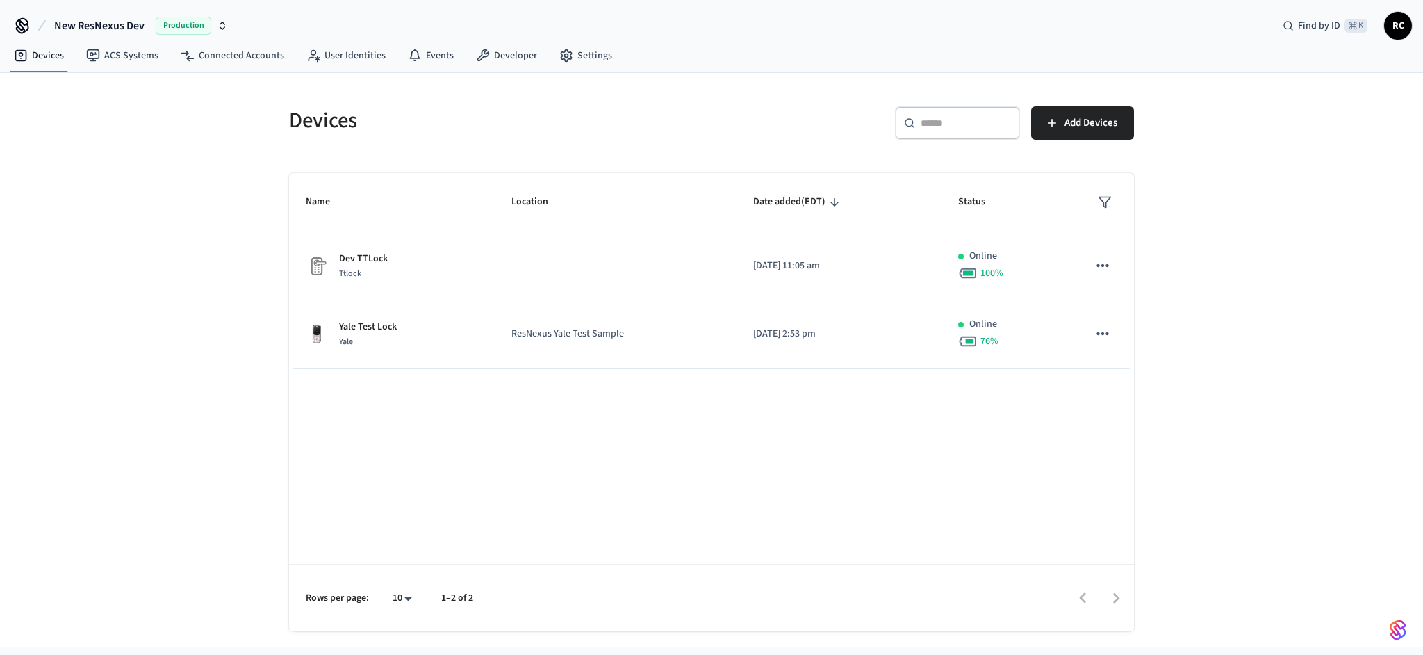
click at [324, 516] on div "Name Location Date added (EDT) Status Dev TTLock Ttlock - 2025/08/11 at 11:05 a…" at bounding box center [711, 402] width 845 height 458
click at [372, 466] on div "Name Location Date added (EDT) Status Dev TTLock Ttlock - 2025/08/11 at 11:05 a…" at bounding box center [711, 402] width 845 height 458
click at [490, 58] on link "Developer" at bounding box center [506, 55] width 83 height 25
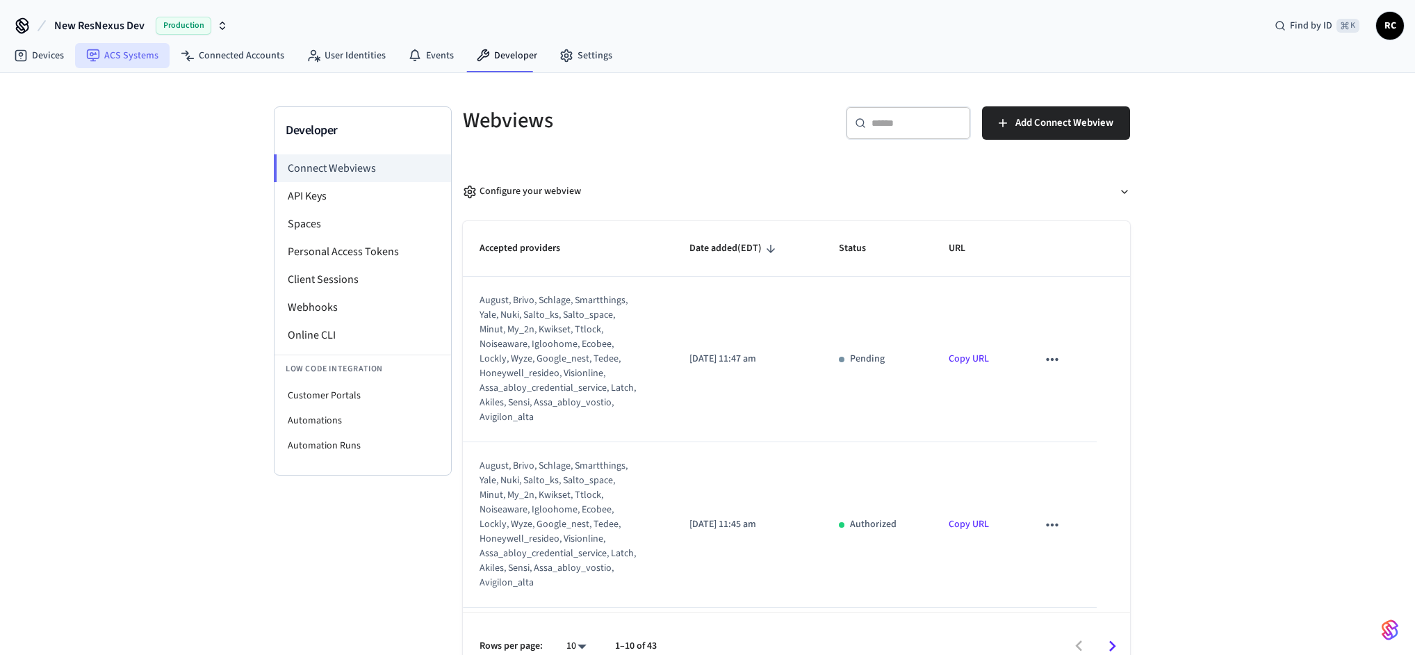
click at [118, 59] on link "ACS Systems" at bounding box center [122, 55] width 95 height 25
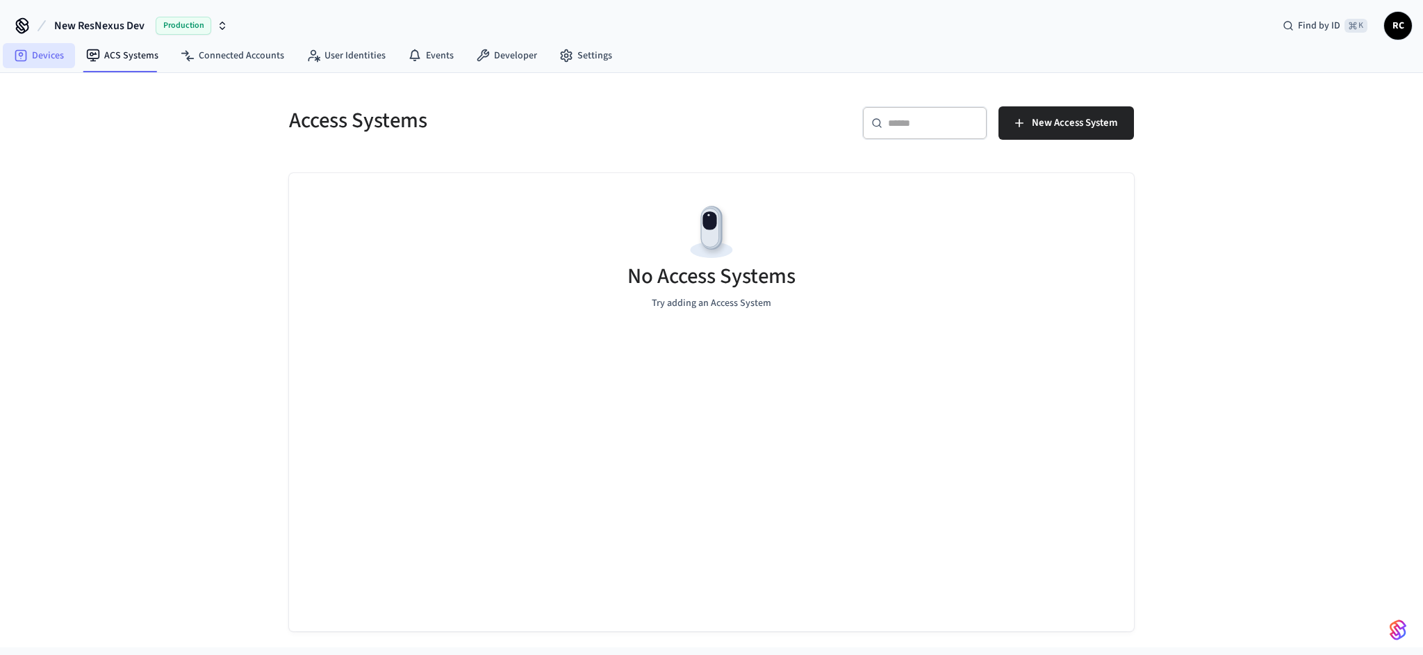
click at [28, 56] on link "Devices" at bounding box center [39, 55] width 72 height 25
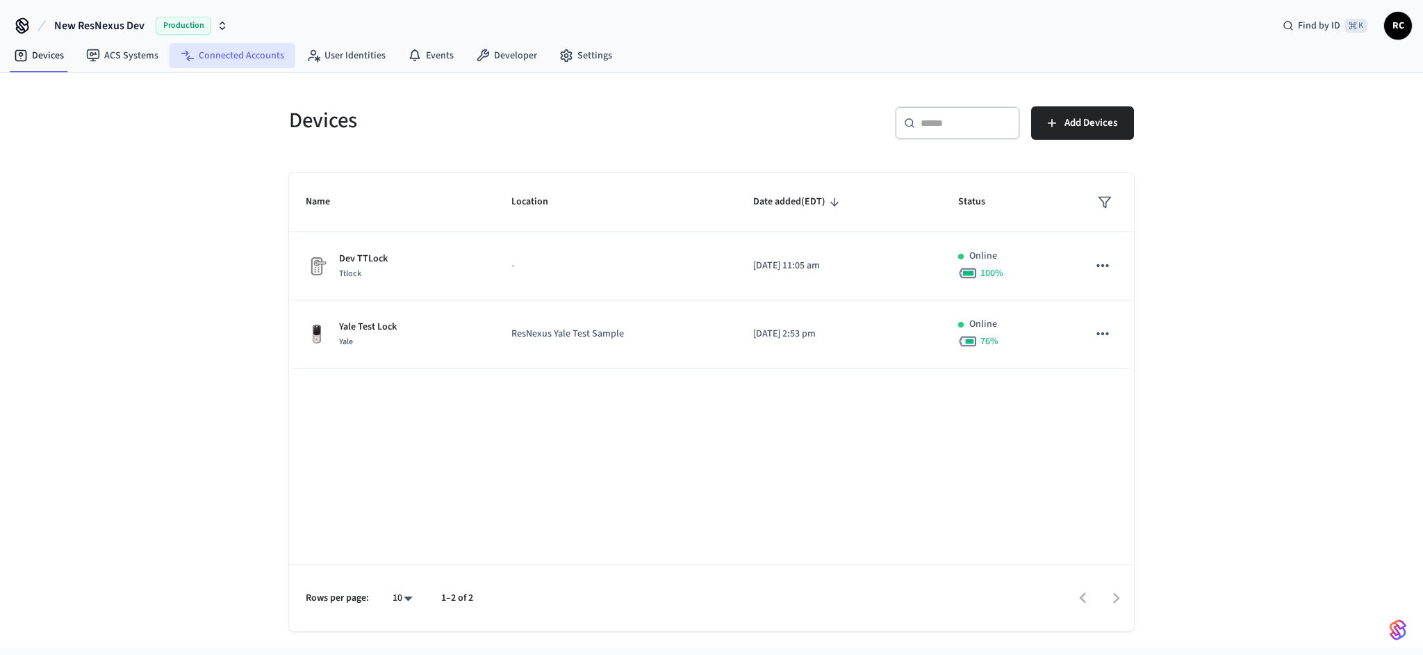
click at [255, 59] on link "Connected Accounts" at bounding box center [233, 55] width 126 height 25
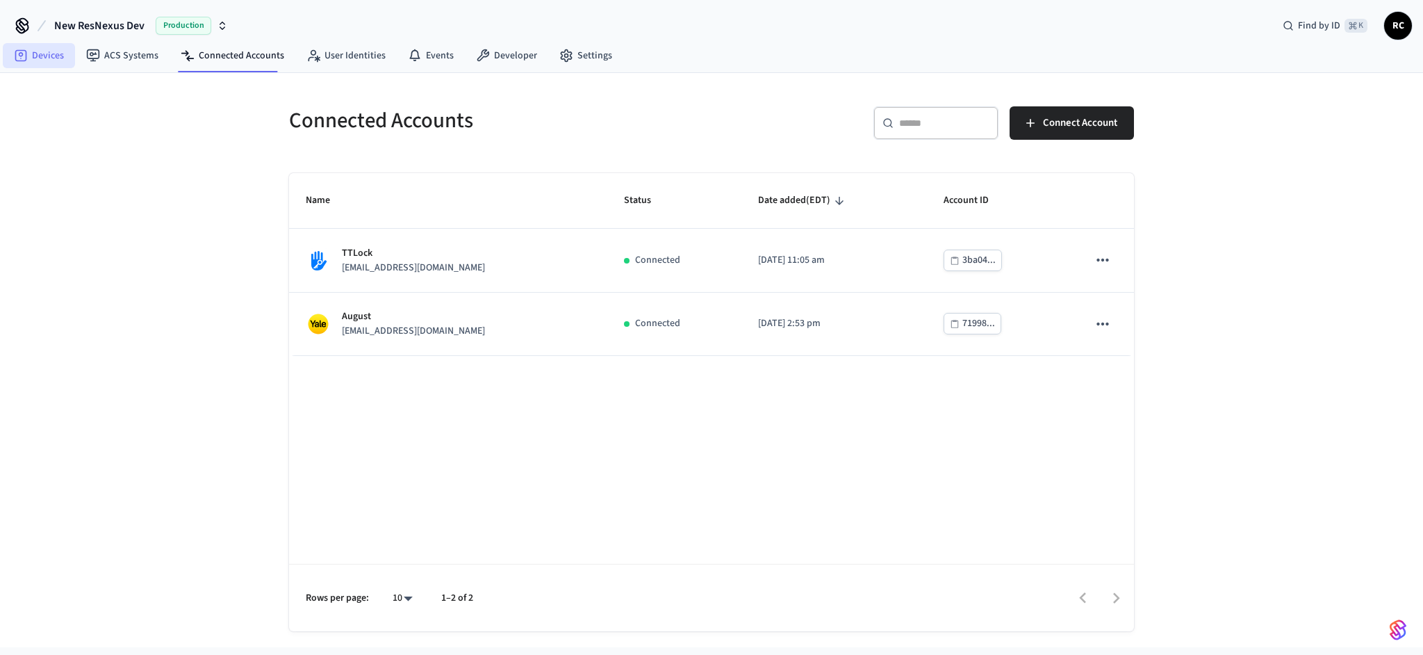
click at [51, 61] on link "Devices" at bounding box center [39, 55] width 72 height 25
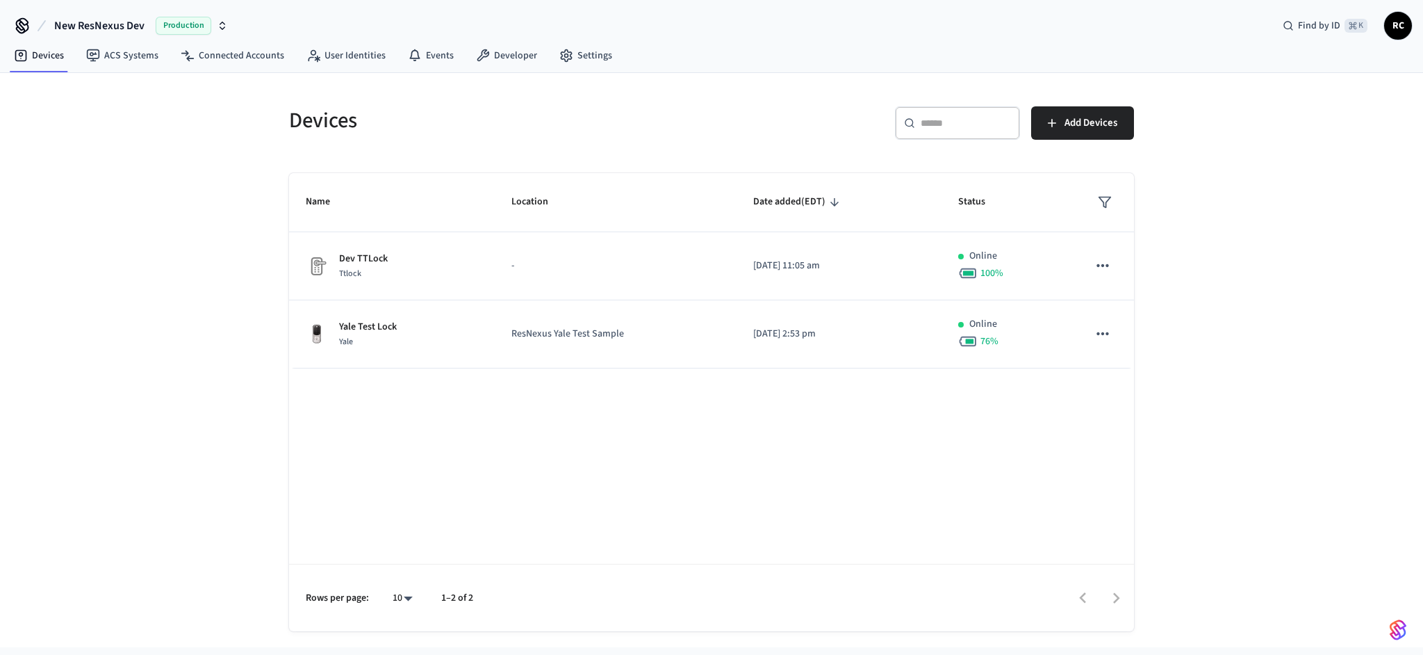
click at [867, 530] on div "Name Location Date added (EDT) Status Dev TTLock Ttlock - 2025/08/11 at 11:05 a…" at bounding box center [711, 402] width 845 height 458
click at [512, 51] on link "Developer" at bounding box center [506, 55] width 83 height 25
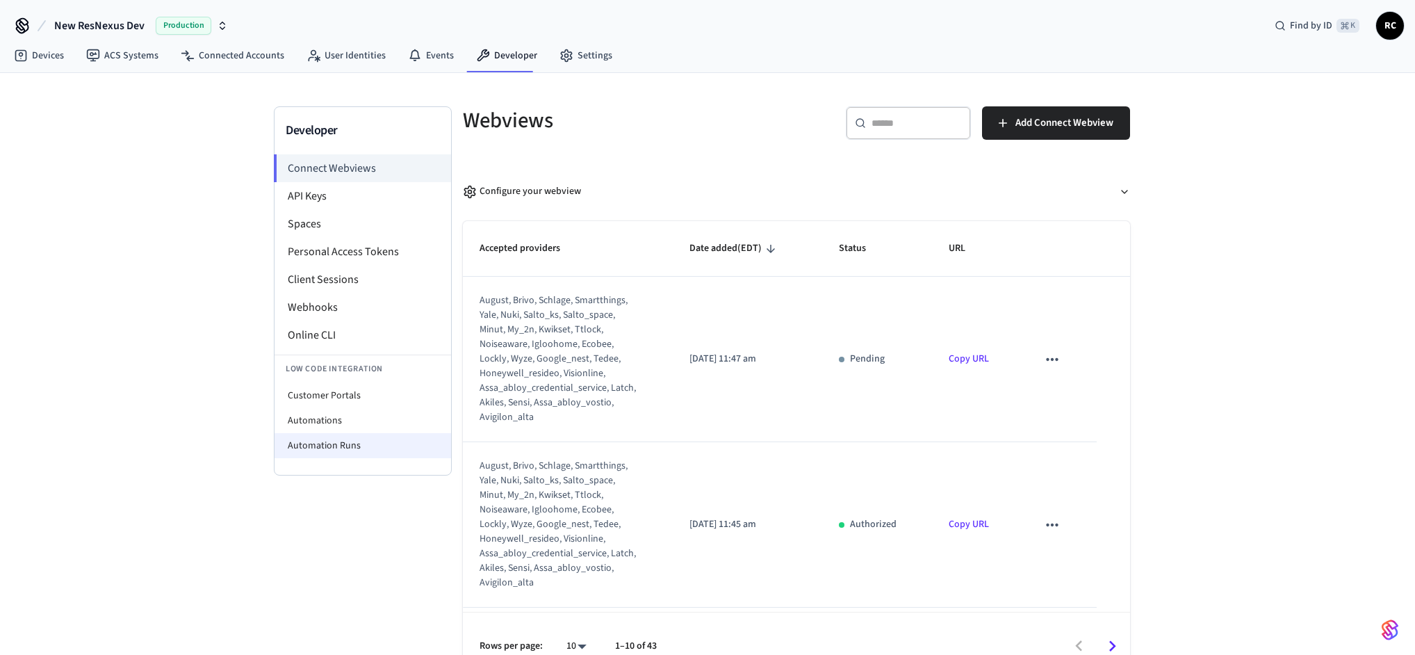
click at [350, 447] on li "Automation Runs" at bounding box center [362, 445] width 177 height 25
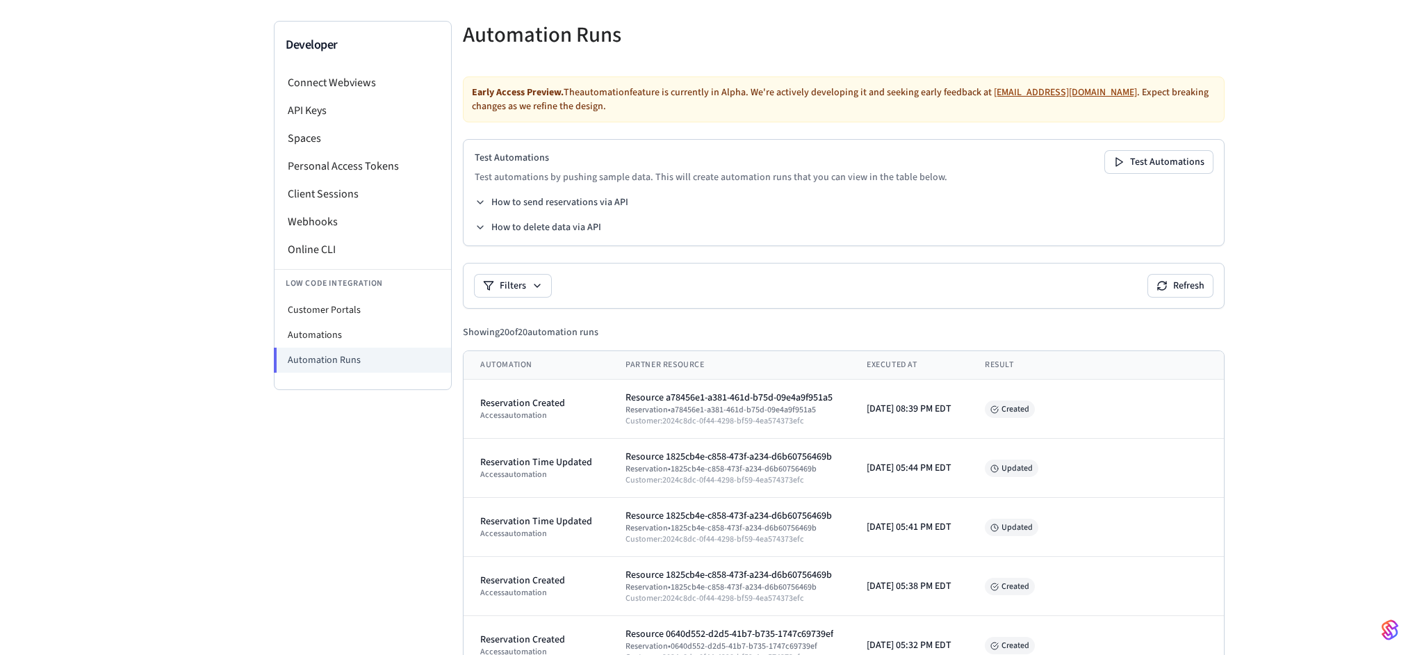
scroll to position [87, 0]
click at [517, 286] on button "Filters" at bounding box center [513, 284] width 76 height 22
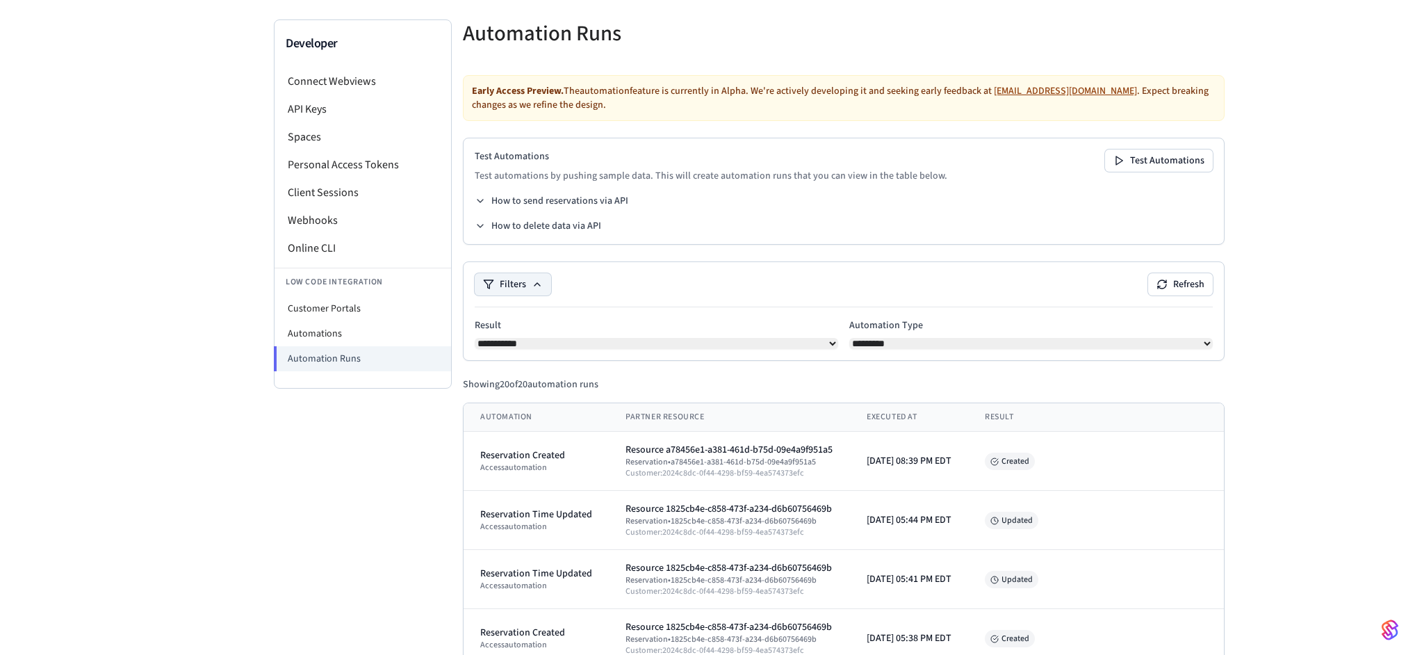
click at [500, 286] on button "Filters" at bounding box center [513, 284] width 76 height 22
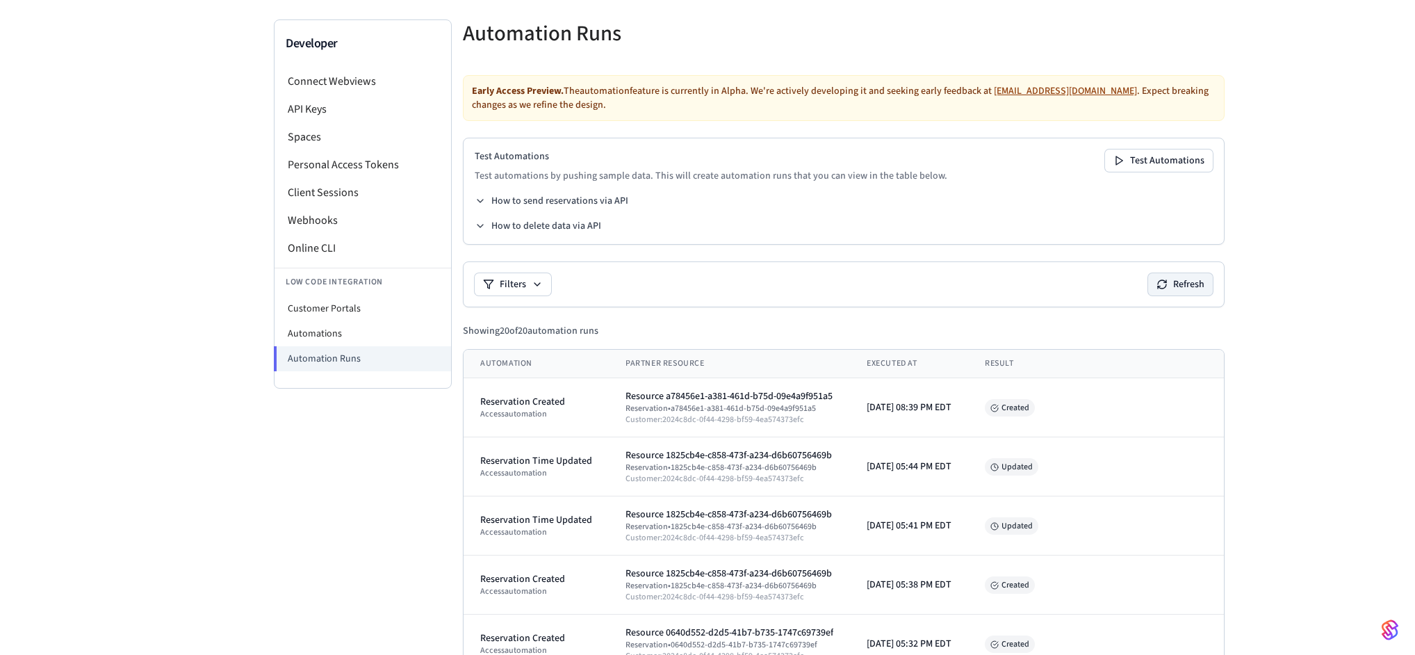
click at [1213, 284] on button "Refresh" at bounding box center [1180, 284] width 65 height 22
click at [1099, 273] on div "Filters Refresh" at bounding box center [844, 284] width 738 height 22
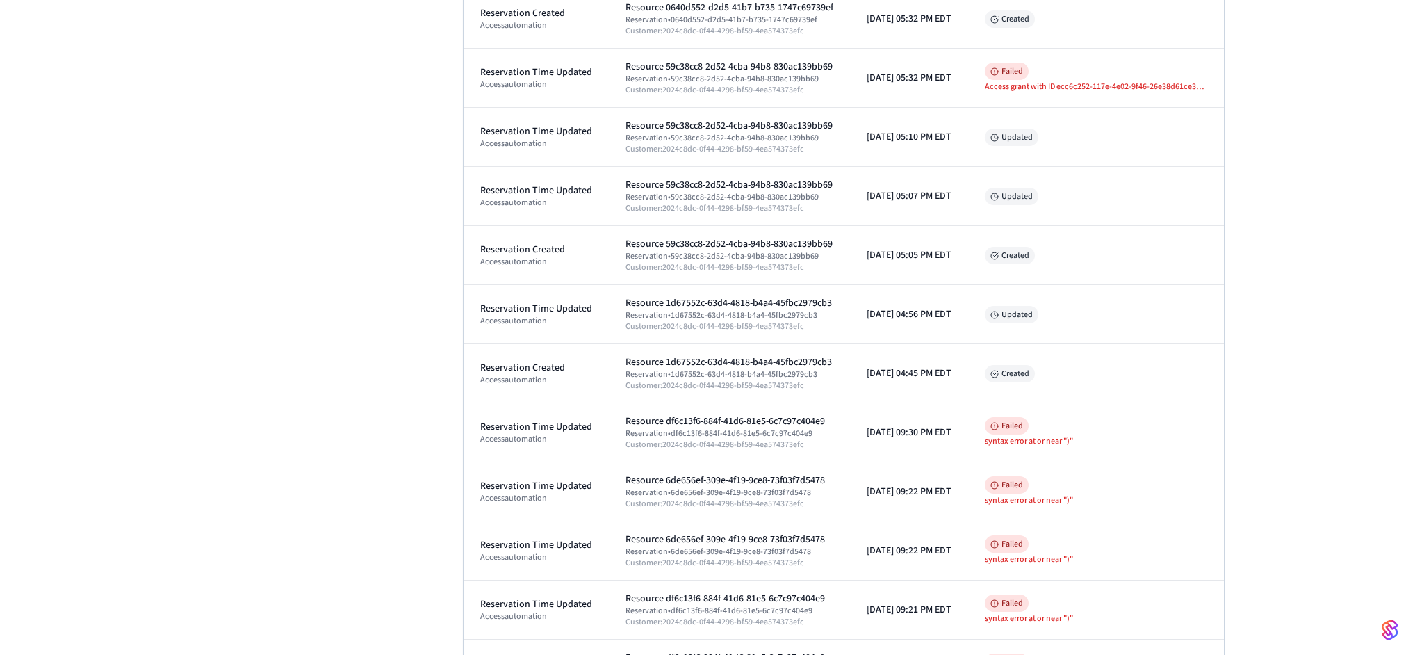
scroll to position [710, 0]
